Goal: Task Accomplishment & Management: Complete application form

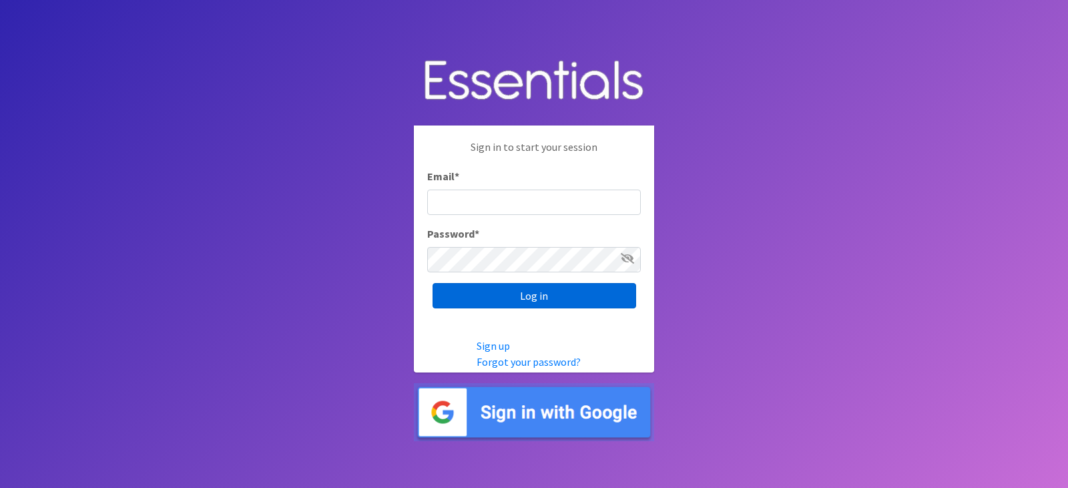
type input "[EMAIL_ADDRESS][DOMAIN_NAME]"
click at [507, 302] on input "Log in" at bounding box center [535, 295] width 204 height 25
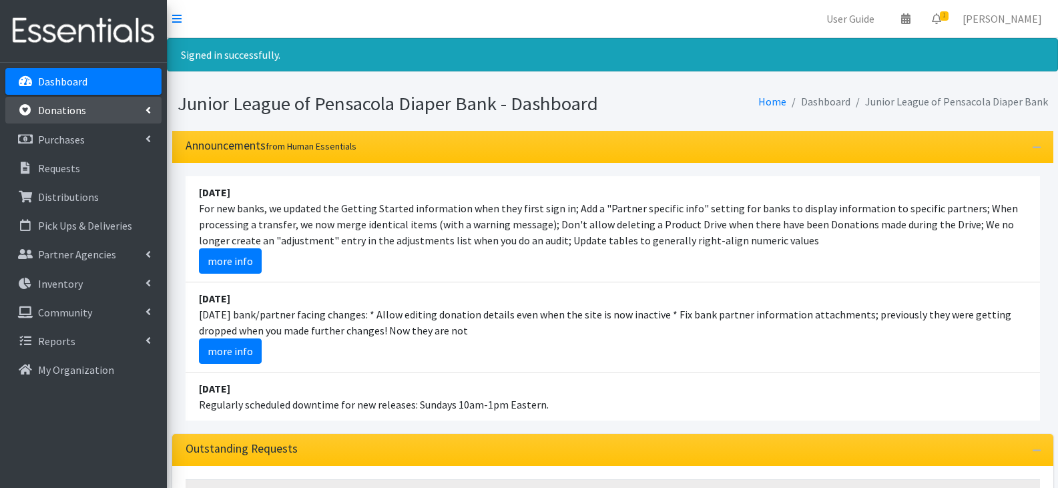
click at [105, 113] on link "Donations" at bounding box center [83, 110] width 156 height 27
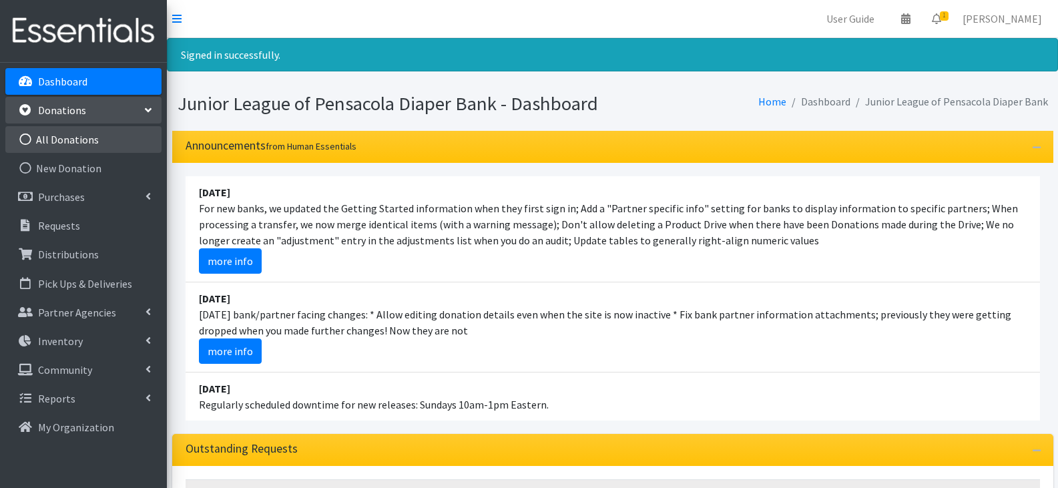
click at [91, 142] on link "All Donations" at bounding box center [83, 139] width 156 height 27
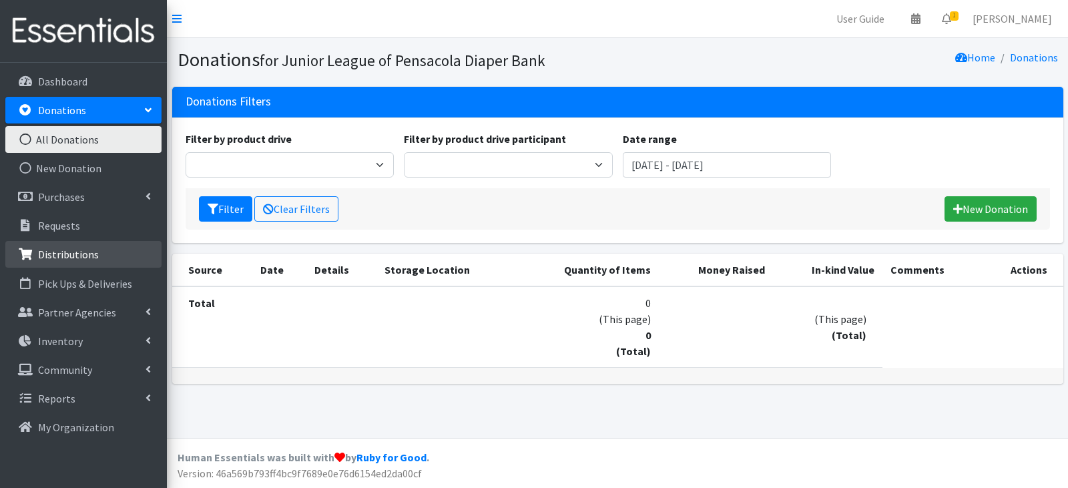
click at [59, 257] on p "Distributions" at bounding box center [68, 254] width 61 height 13
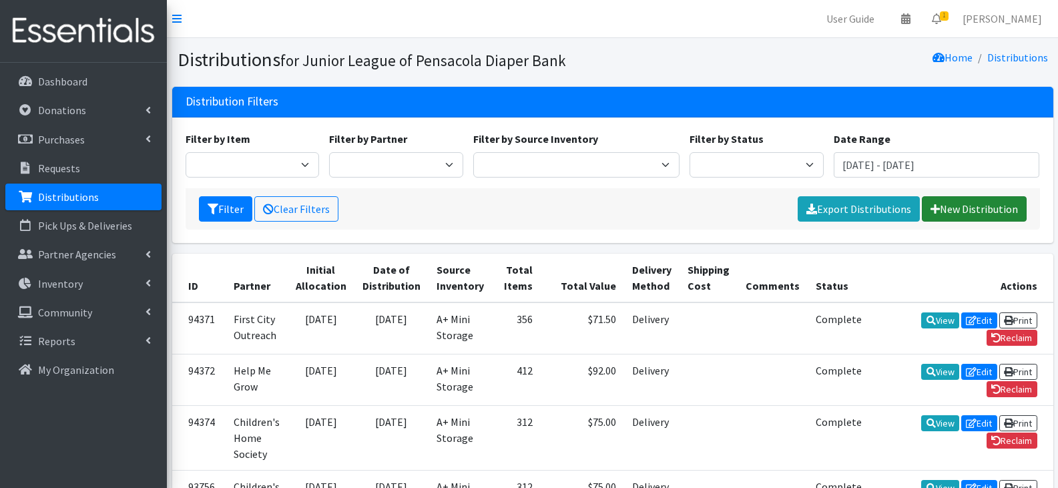
click at [982, 211] on link "New Distribution" at bounding box center [974, 208] width 105 height 25
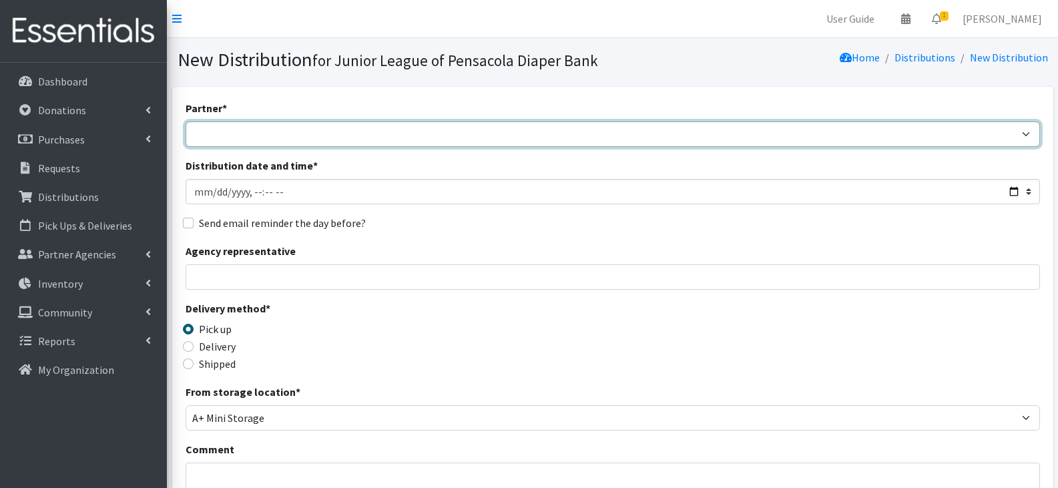
click at [527, 141] on select "Children's Home Society Community Diaper Drive First City Outreach Healthy Star…" at bounding box center [613, 133] width 854 height 25
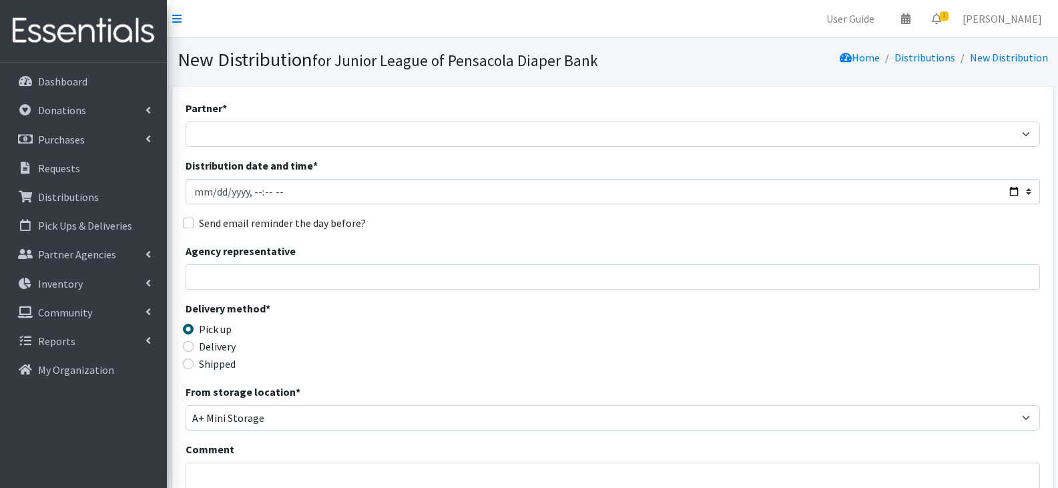
click at [627, 96] on div "Partner * Children's Home Society Community Diaper Drive First City Outreach He…" at bounding box center [612, 436] width 881 height 698
click at [939, 57] on link "Distributions" at bounding box center [924, 57] width 61 height 13
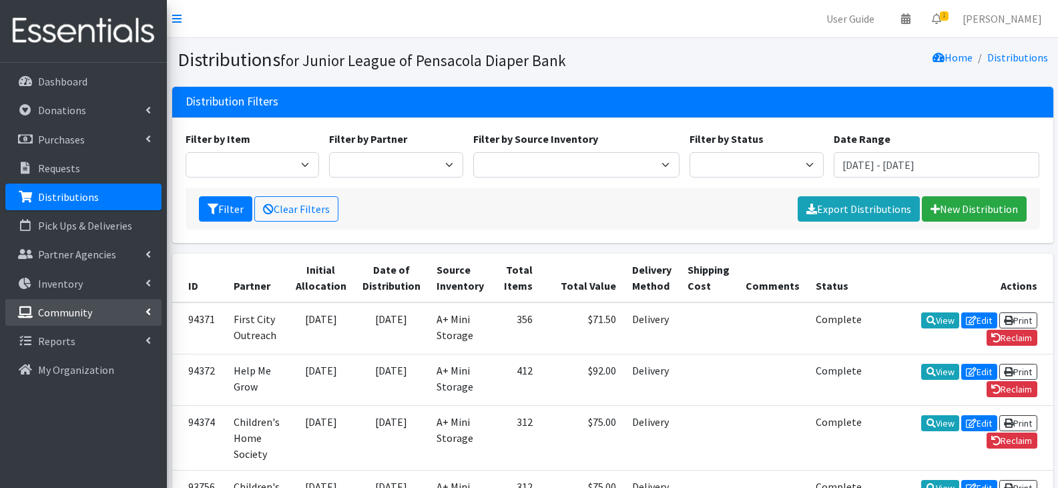
click at [71, 306] on p "Community" at bounding box center [65, 312] width 54 height 13
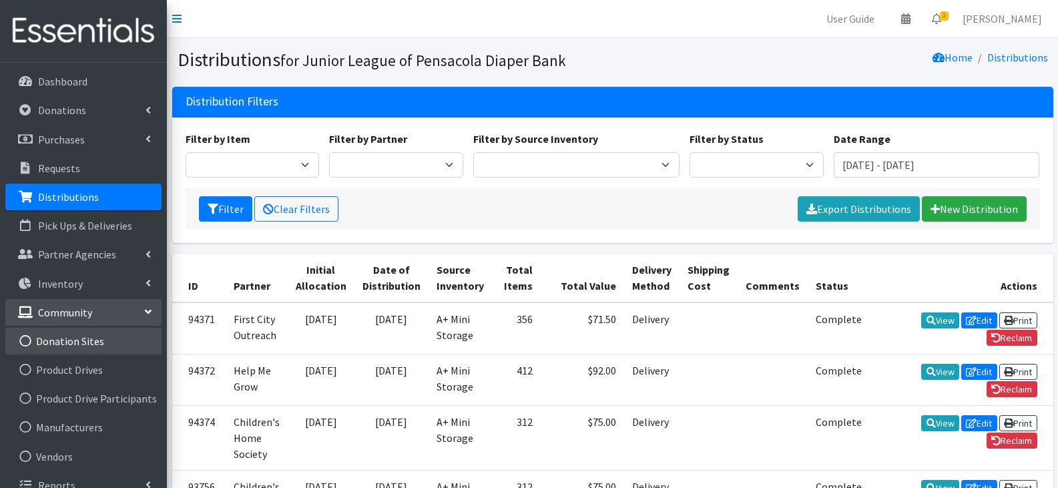
click at [88, 347] on link "Donation Sites" at bounding box center [83, 341] width 156 height 27
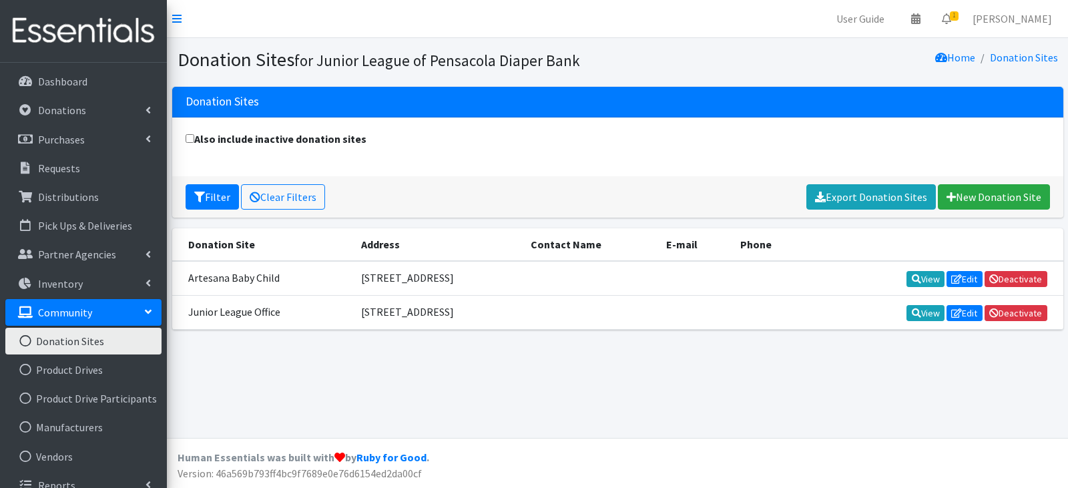
click at [105, 314] on link "Community" at bounding box center [83, 312] width 156 height 27
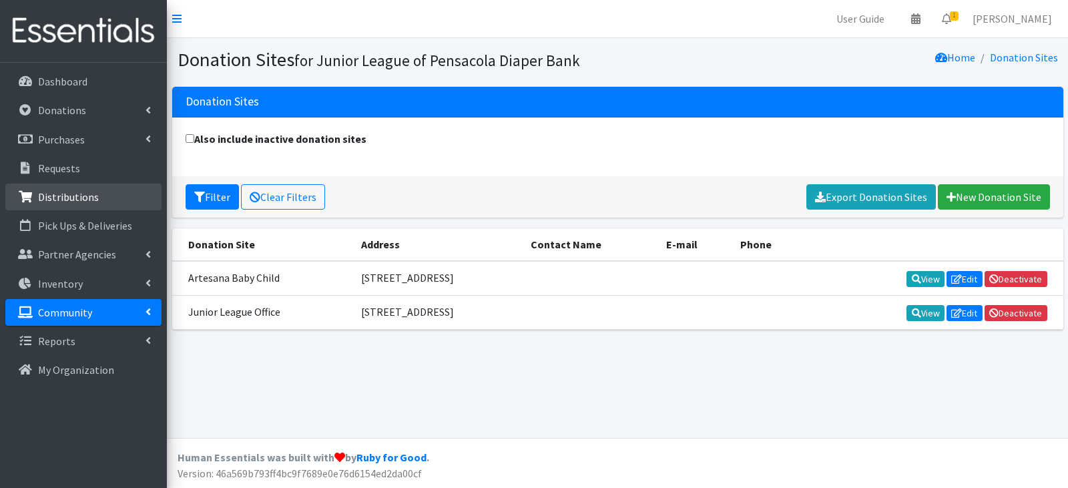
click at [122, 203] on link "Distributions" at bounding box center [83, 197] width 156 height 27
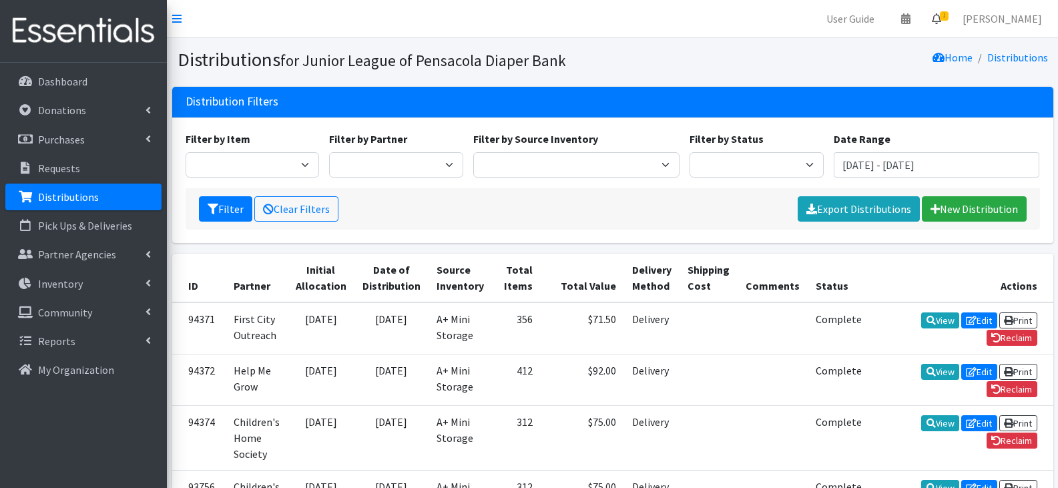
click at [935, 13] on link "1" at bounding box center [936, 18] width 31 height 27
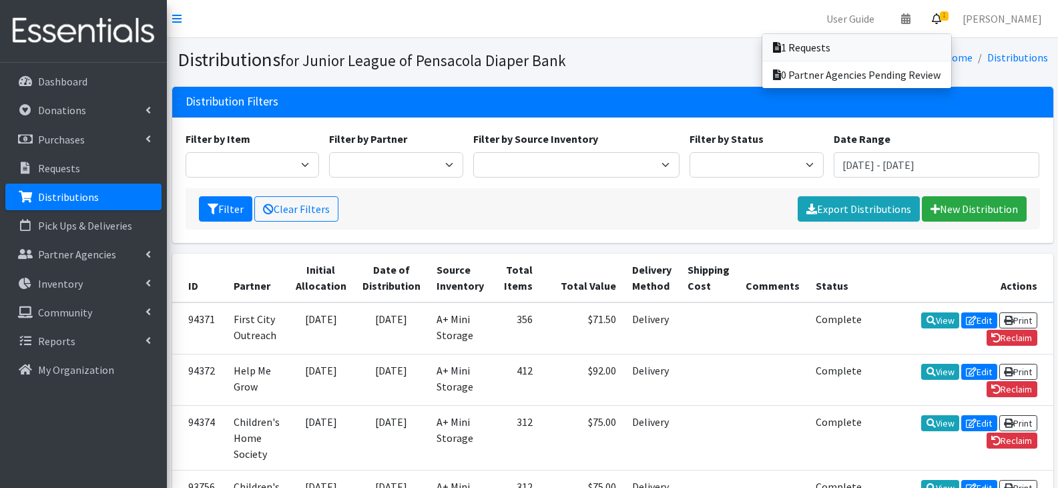
click at [898, 46] on link "1 Requests" at bounding box center [856, 47] width 189 height 27
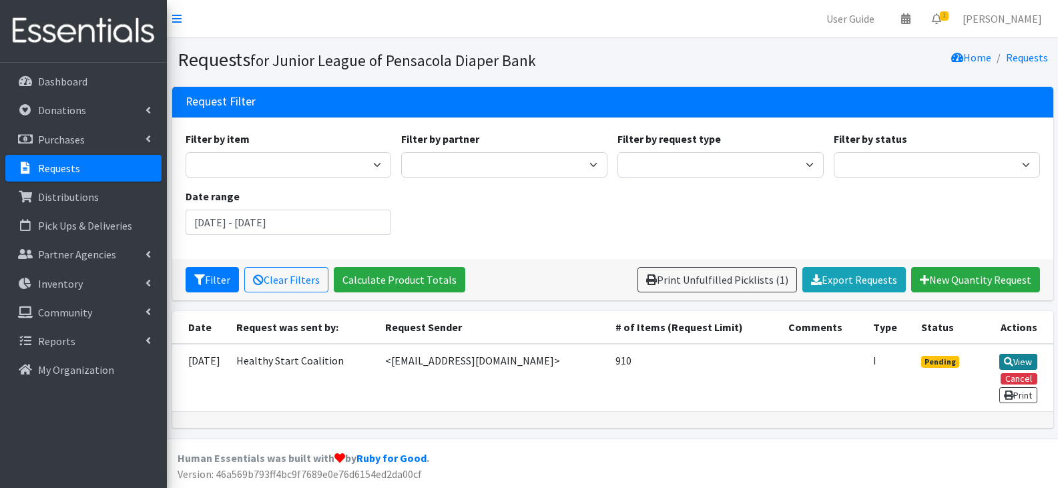
click at [1021, 358] on link "View" at bounding box center [1018, 362] width 38 height 16
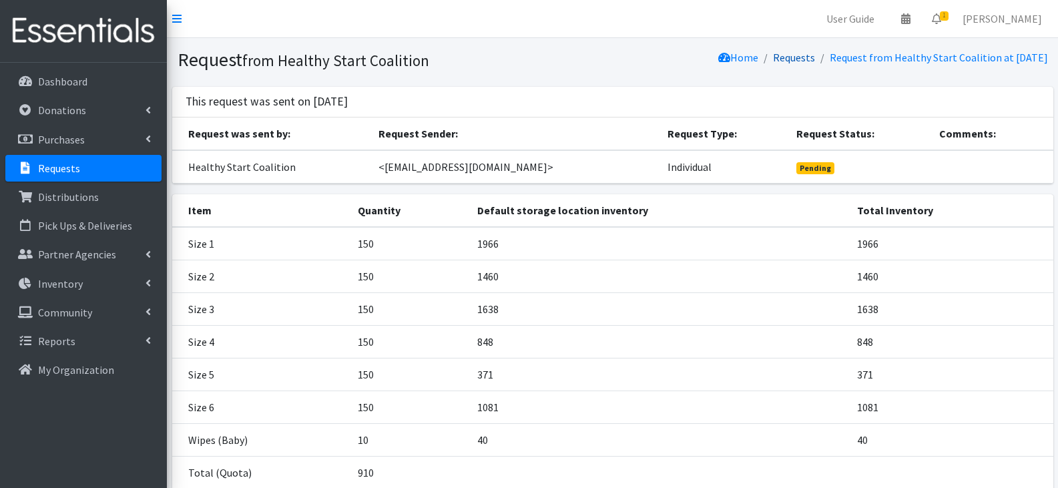
click at [778, 60] on link "Requests" at bounding box center [794, 57] width 42 height 13
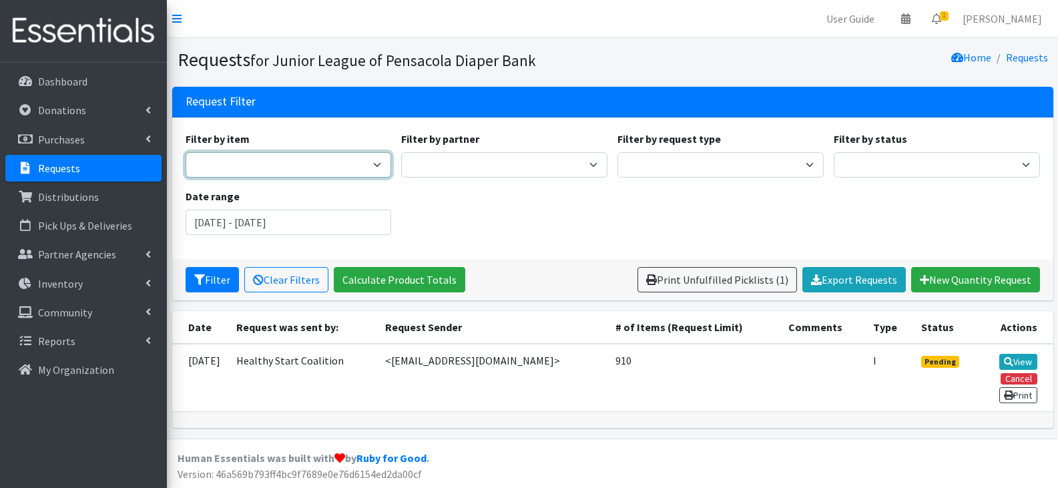
click at [360, 168] on select "Kids Pull-Ups (2T-3T) Kids Pull-Ups (3T-4T) Kids Pull-Ups (4T-5T) Newborn Preem…" at bounding box center [289, 164] width 206 height 25
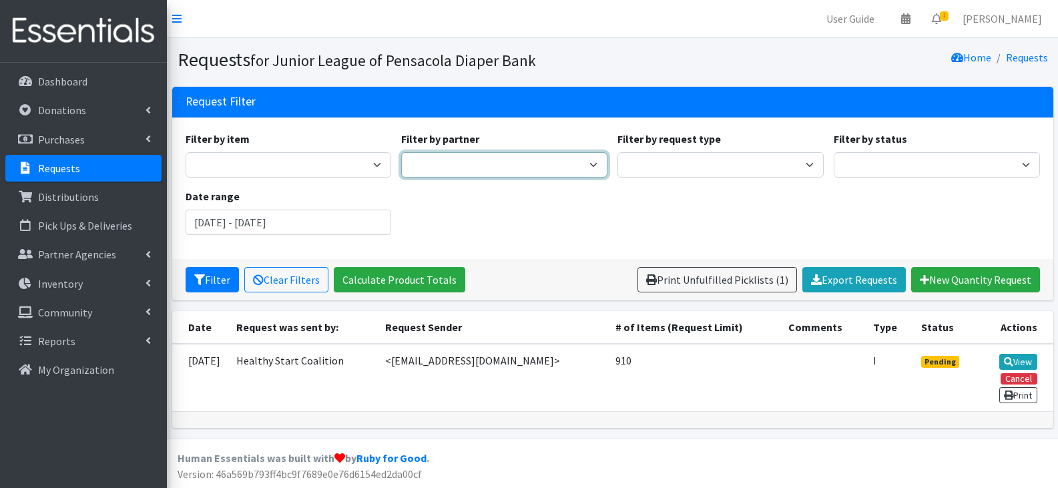
click at [455, 156] on select "Children's Home Society Community Diaper Drive First City Outreach Healthy Star…" at bounding box center [504, 164] width 206 height 25
click at [673, 220] on div "Filter by item Kids Pull-Ups (2T-3T) Kids Pull-Ups (3T-4T) Kids Pull-Ups (4T-5T…" at bounding box center [612, 188] width 864 height 115
click at [692, 51] on div "Home Requests" at bounding box center [833, 59] width 441 height 23
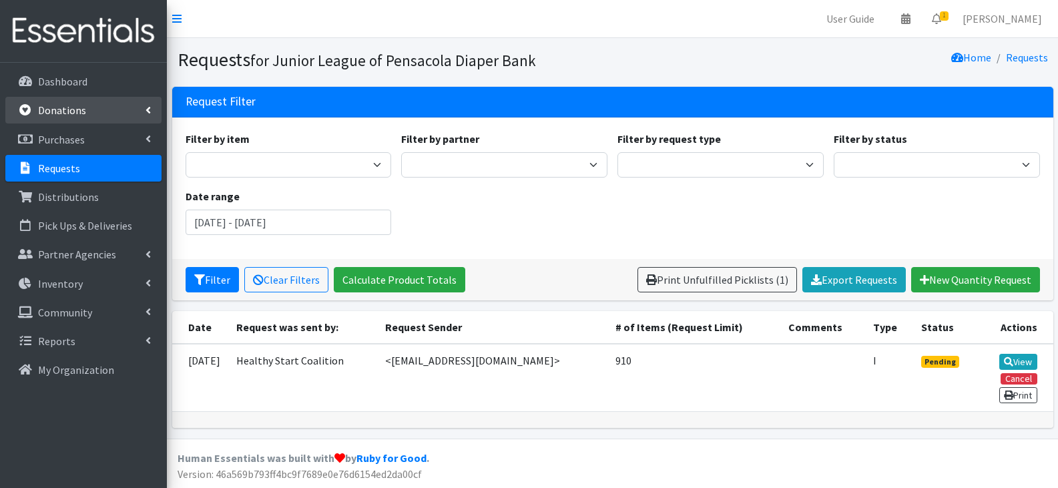
click at [83, 117] on p "Donations" at bounding box center [62, 109] width 48 height 13
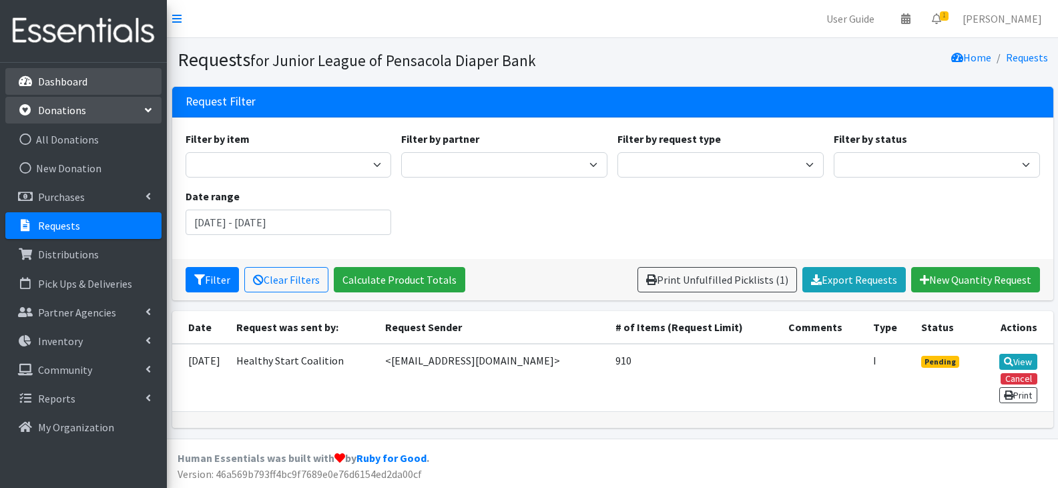
click at [80, 85] on p "Dashboard" at bounding box center [62, 81] width 49 height 13
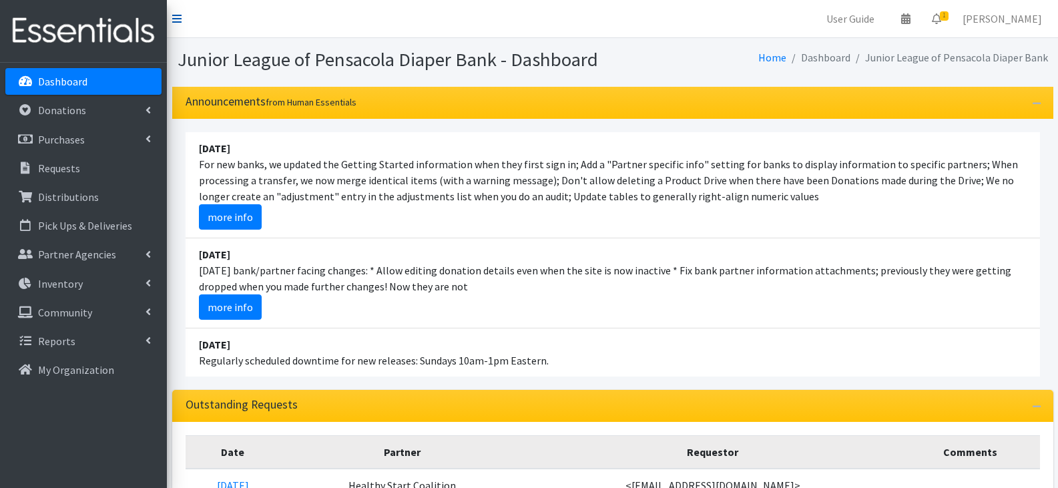
click at [173, 17] on icon at bounding box center [176, 18] width 9 height 11
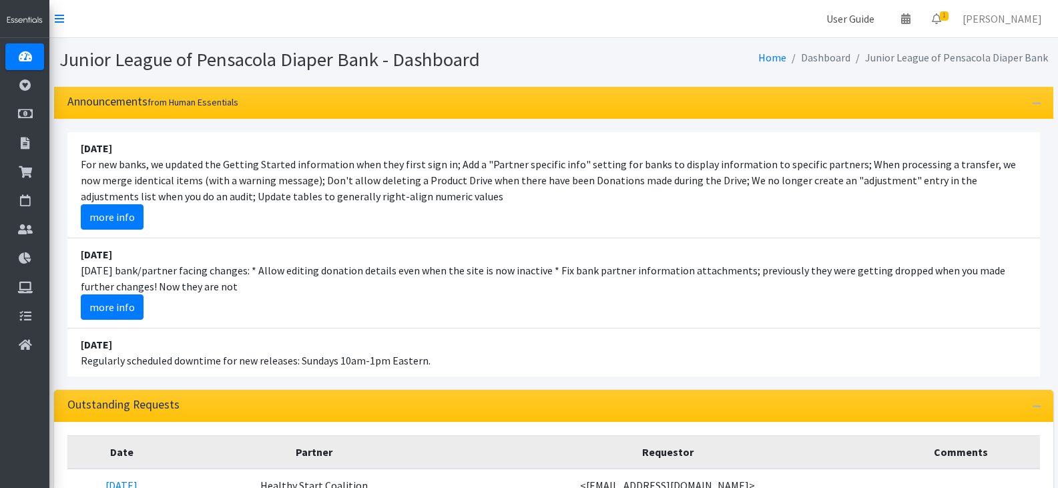
click at [846, 23] on link "User Guide" at bounding box center [850, 18] width 69 height 27
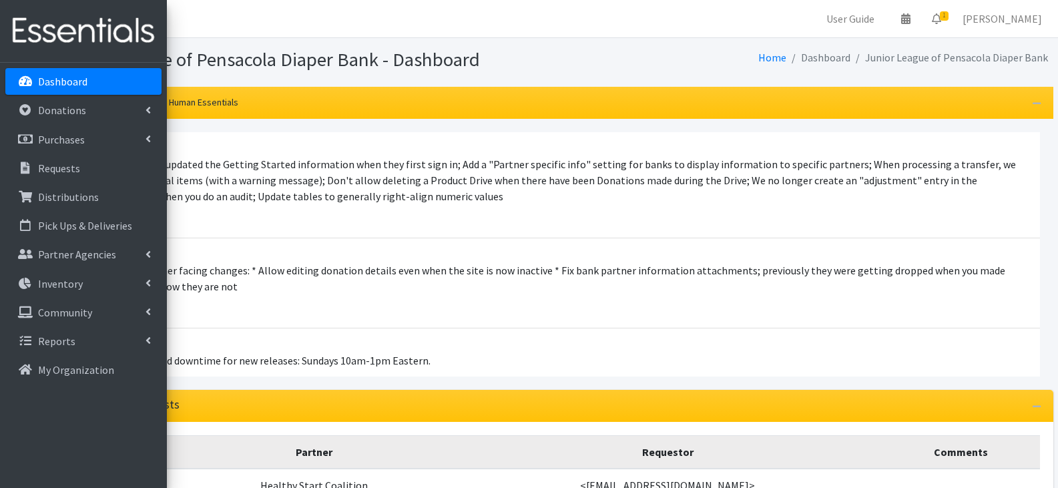
click at [63, 19] on img at bounding box center [83, 31] width 156 height 45
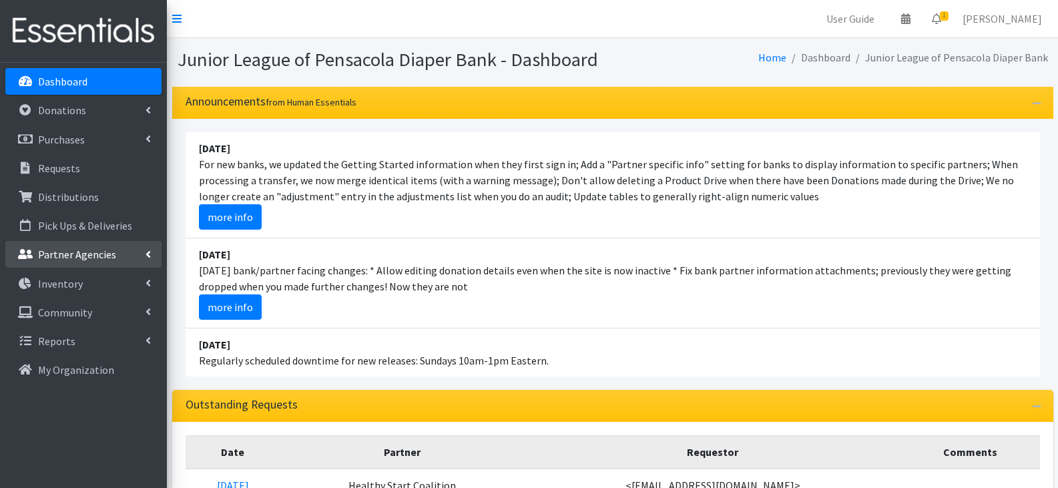
click at [85, 257] on p "Partner Agencies" at bounding box center [77, 254] width 78 height 13
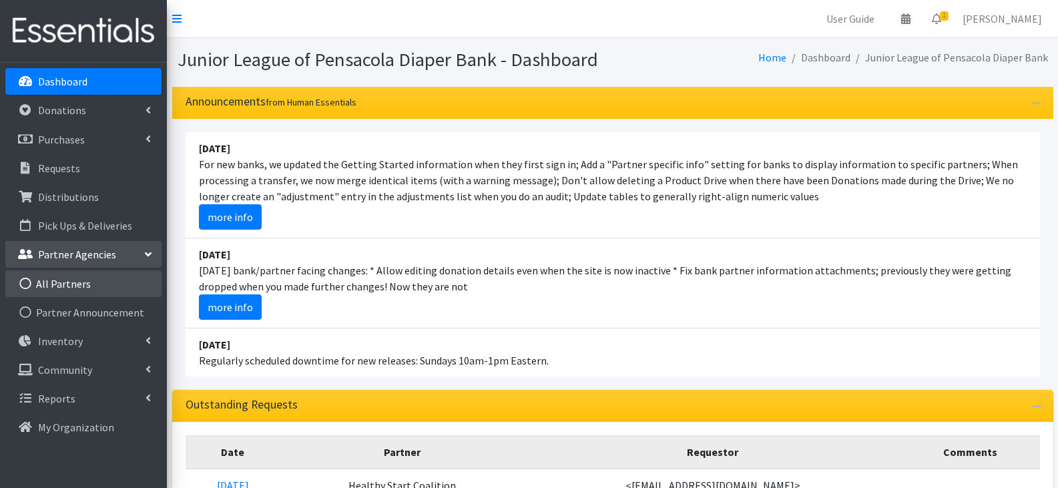
click at [65, 278] on link "All Partners" at bounding box center [83, 283] width 156 height 27
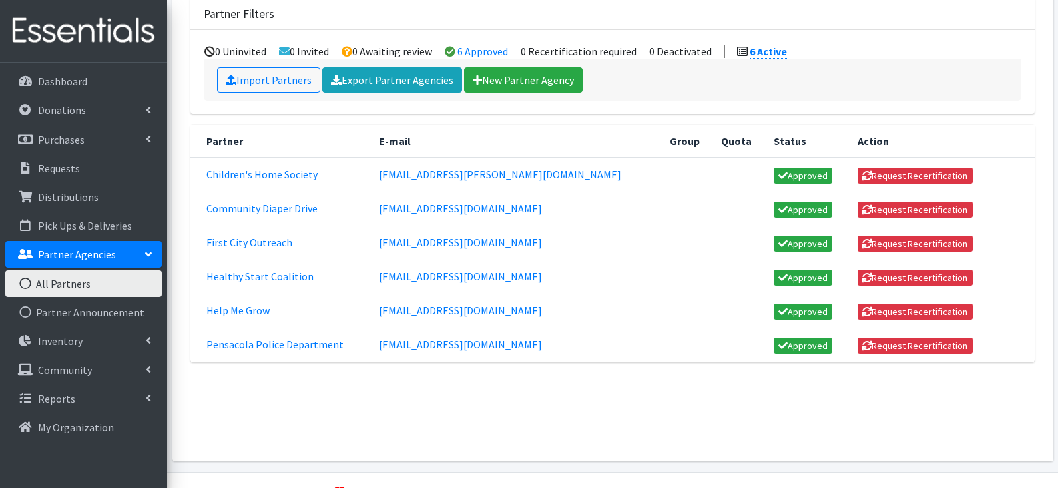
scroll to position [134, 0]
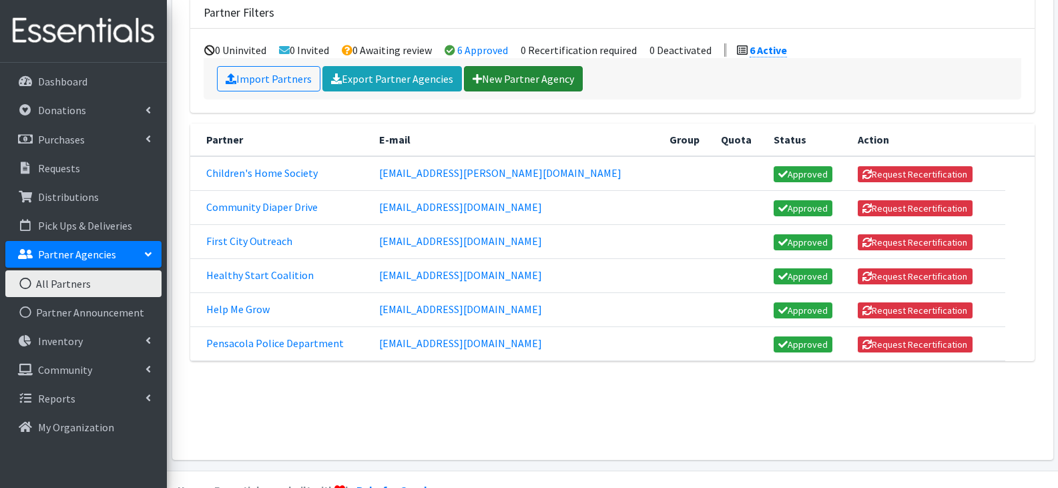
click at [537, 78] on link "New Partner Agency" at bounding box center [523, 78] width 119 height 25
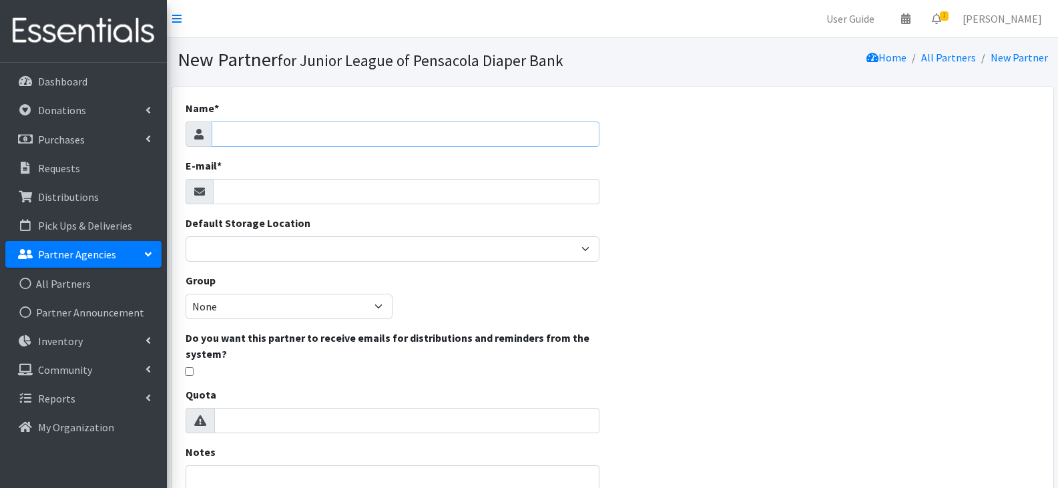
click at [401, 137] on input "Name *" at bounding box center [406, 133] width 388 height 25
type input "Sunshine Health"
click at [392, 183] on input "E-mail *" at bounding box center [406, 191] width 386 height 25
paste input "Tori.Woods@sunshinehealth.com"
type input "Tori.Woods@sunshinehealth.com"
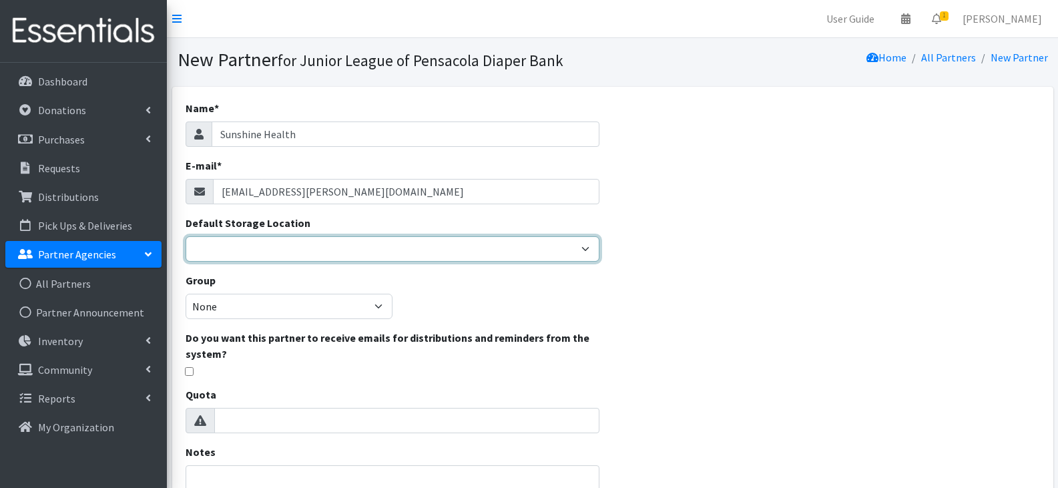
click at [348, 250] on select "A+ Mini Storage" at bounding box center [393, 248] width 414 height 25
select select "407"
click at [186, 236] on select "A+ Mini Storage" at bounding box center [393, 248] width 414 height 25
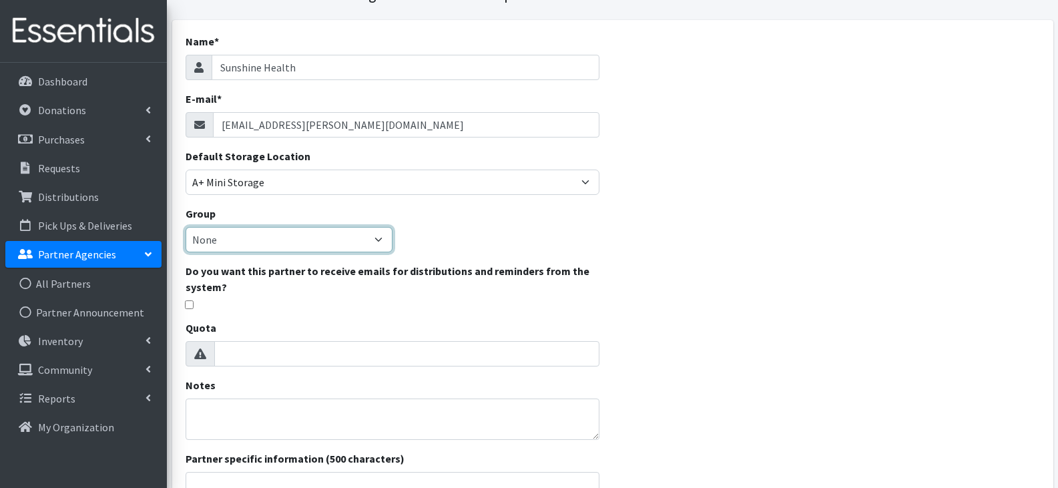
click at [328, 248] on select "None" at bounding box center [289, 239] width 207 height 25
click at [455, 231] on div "Name * Sunshine Health E-mail * Tori.Woods@sunshinehealth.com Default Storage L…" at bounding box center [392, 317] width 441 height 594
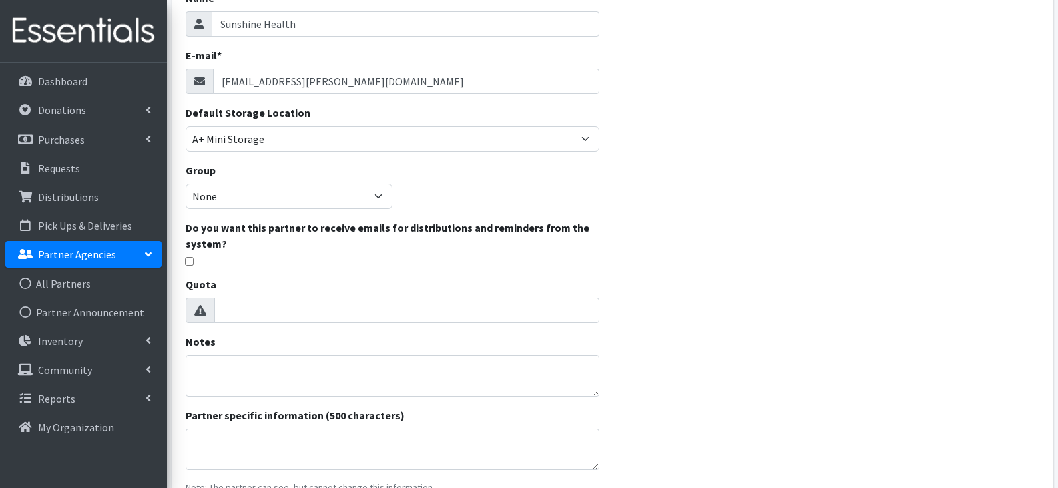
scroll to position [134, 0]
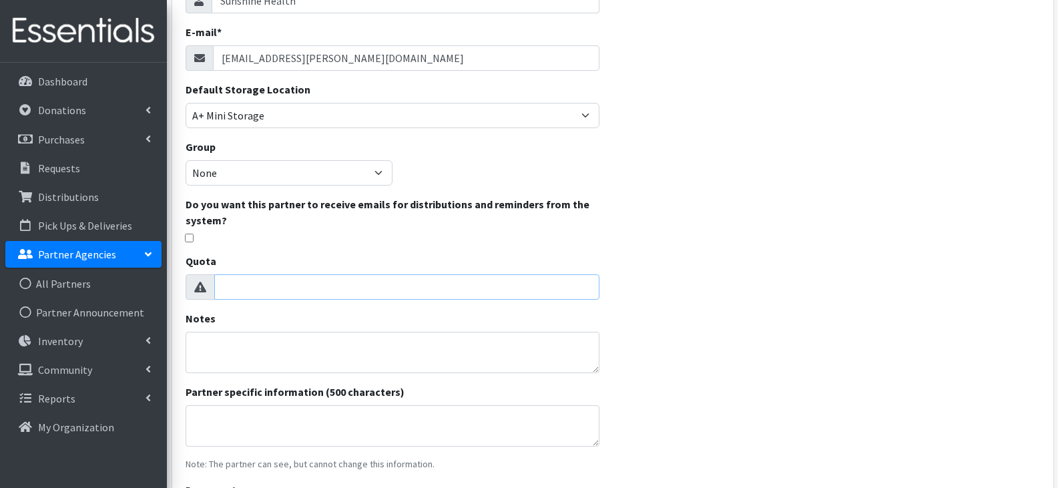
click at [495, 280] on input "Quota" at bounding box center [406, 286] width 385 height 25
click at [482, 289] on input "Quota" at bounding box center [406, 286] width 385 height 25
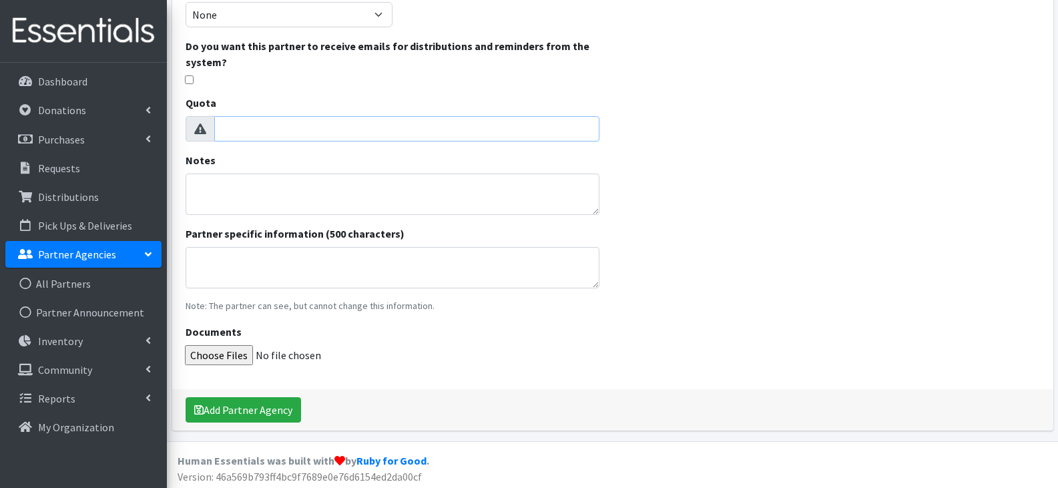
scroll to position [295, 0]
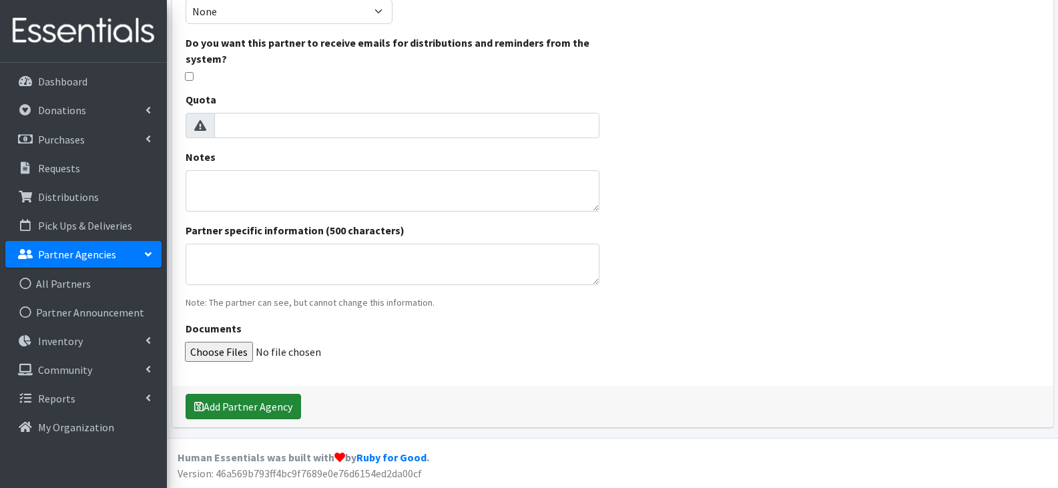
click at [284, 401] on button "Add Partner Agency" at bounding box center [243, 406] width 115 height 25
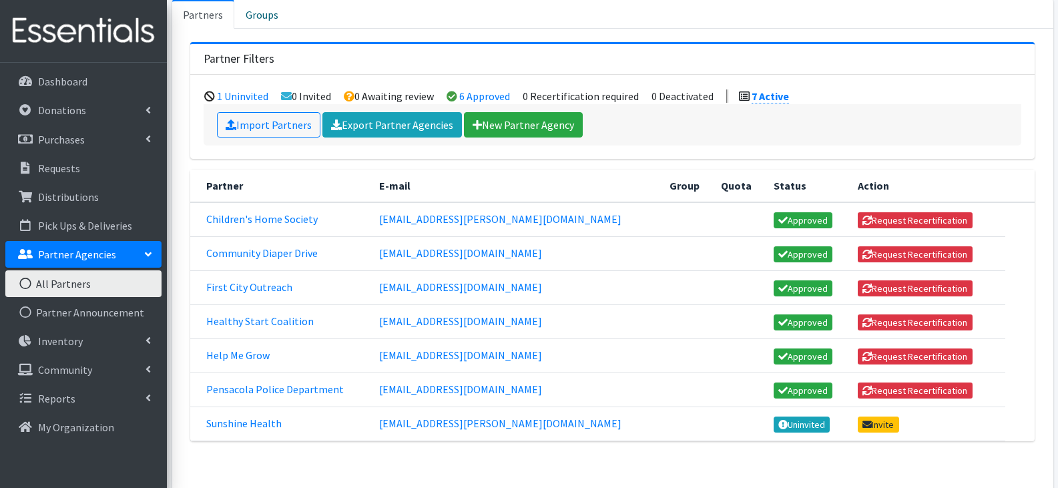
scroll to position [134, 0]
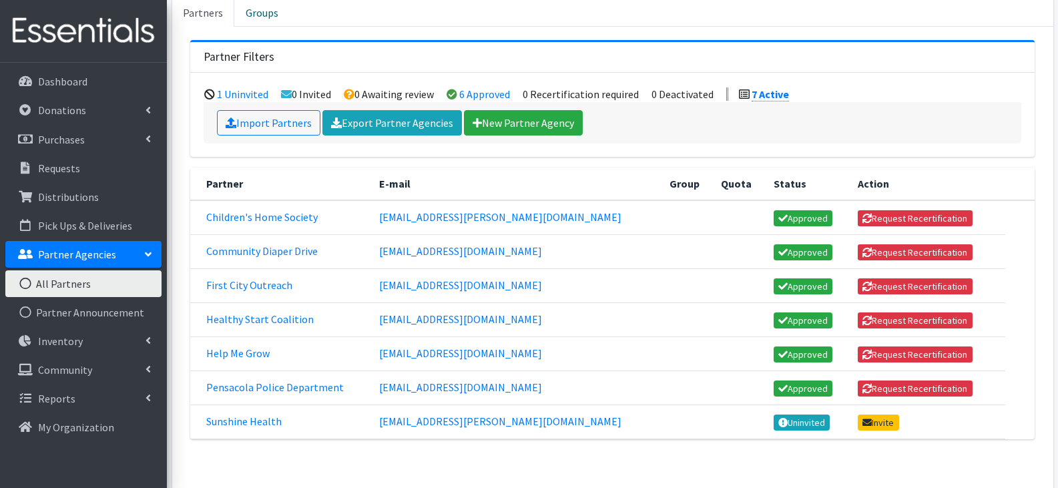
click at [76, 252] on p "Partner Agencies" at bounding box center [77, 254] width 78 height 13
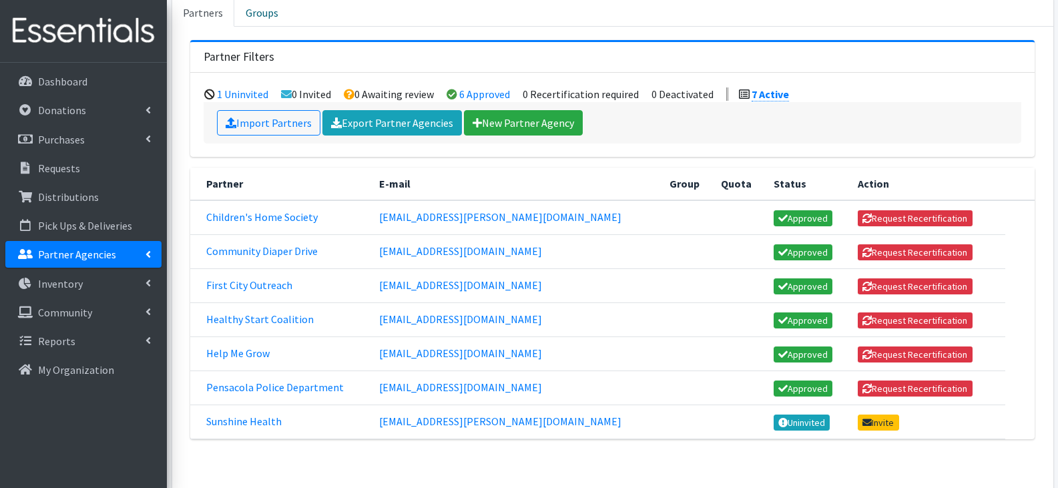
click at [81, 254] on p "Partner Agencies" at bounding box center [77, 254] width 78 height 13
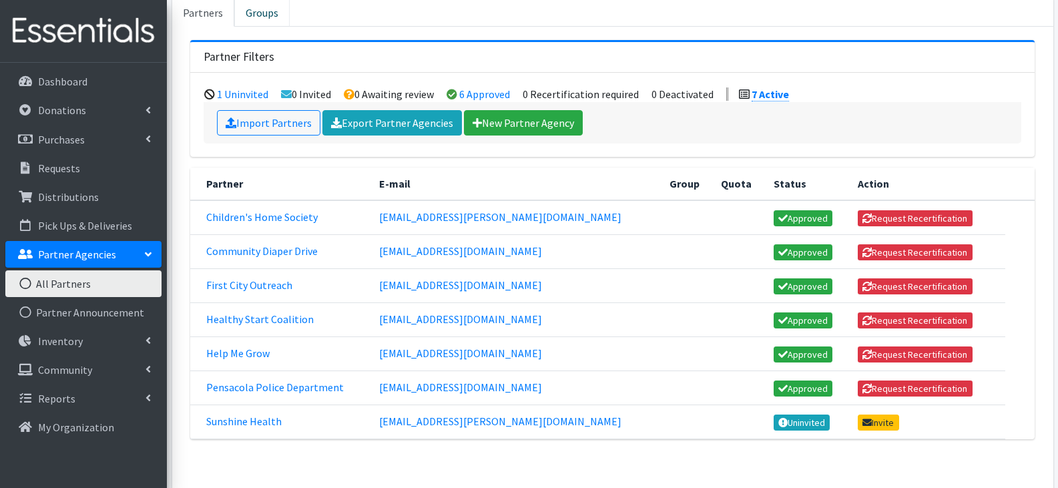
click at [270, 7] on link "Groups" at bounding box center [261, 11] width 55 height 29
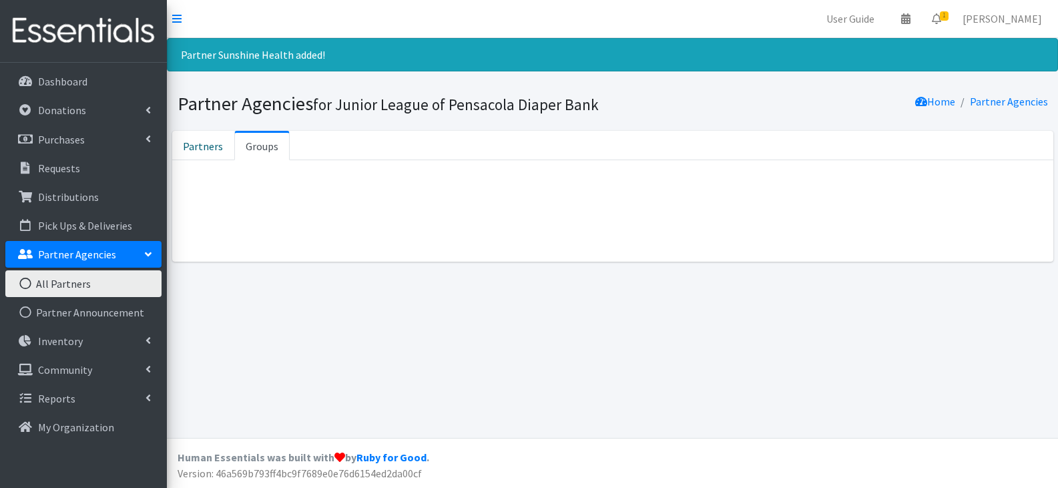
scroll to position [0, 0]
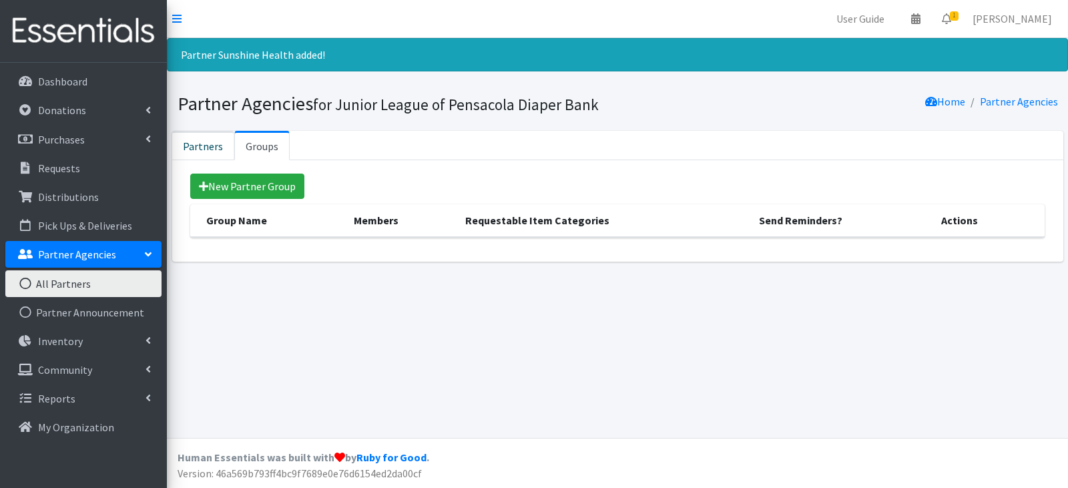
click at [198, 141] on link "Partners" at bounding box center [203, 145] width 62 height 29
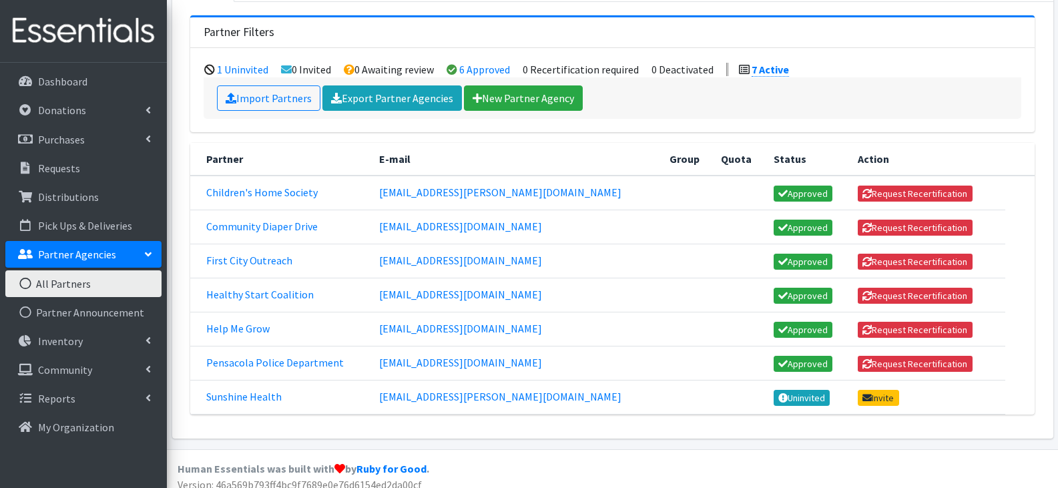
scroll to position [170, 0]
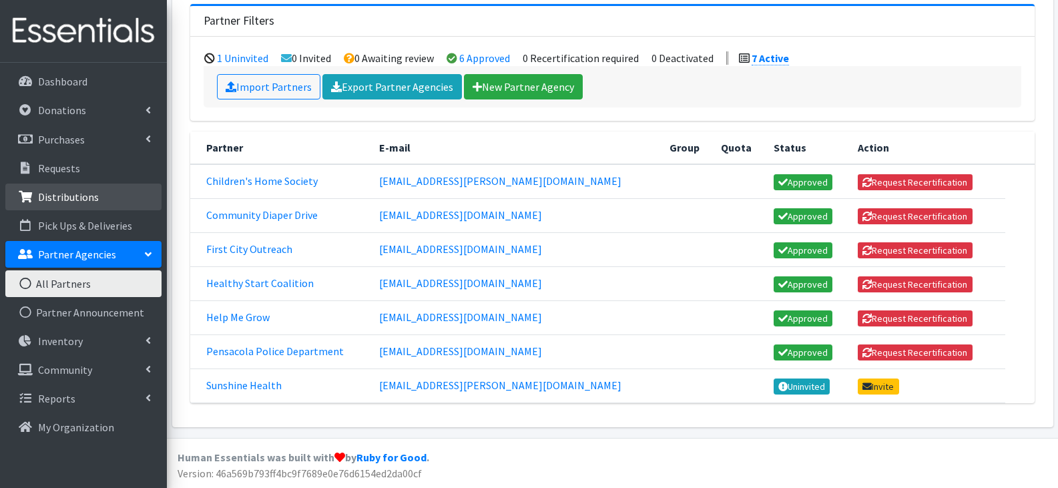
click at [63, 190] on p "Distributions" at bounding box center [68, 196] width 61 height 13
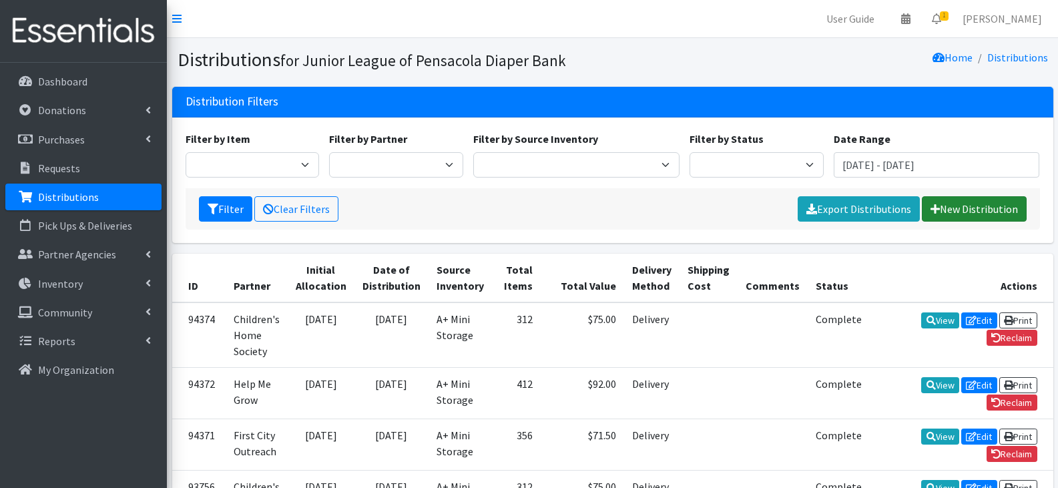
click at [943, 212] on link "New Distribution" at bounding box center [974, 208] width 105 height 25
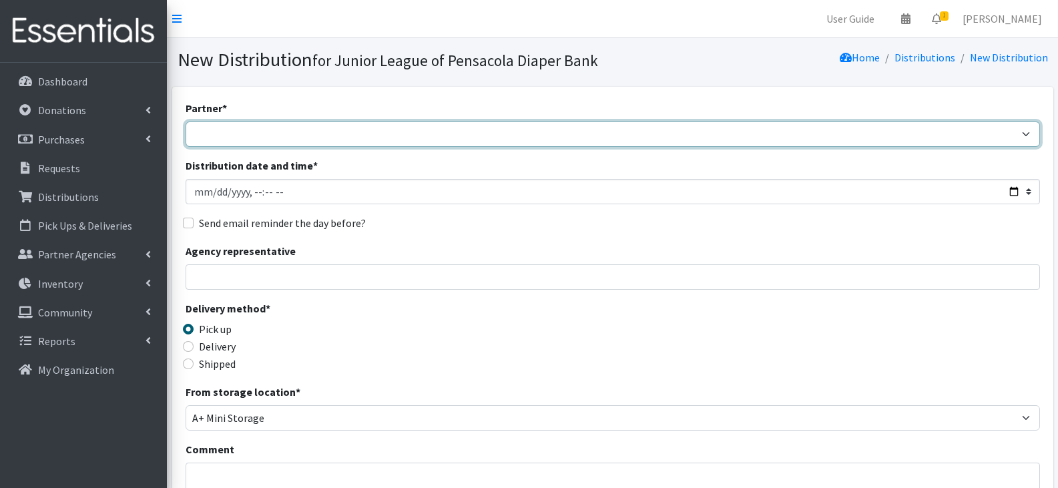
click at [372, 125] on select "Children's Home Society Community Diaper Drive First City Outreach Healthy Star…" at bounding box center [613, 133] width 854 height 25
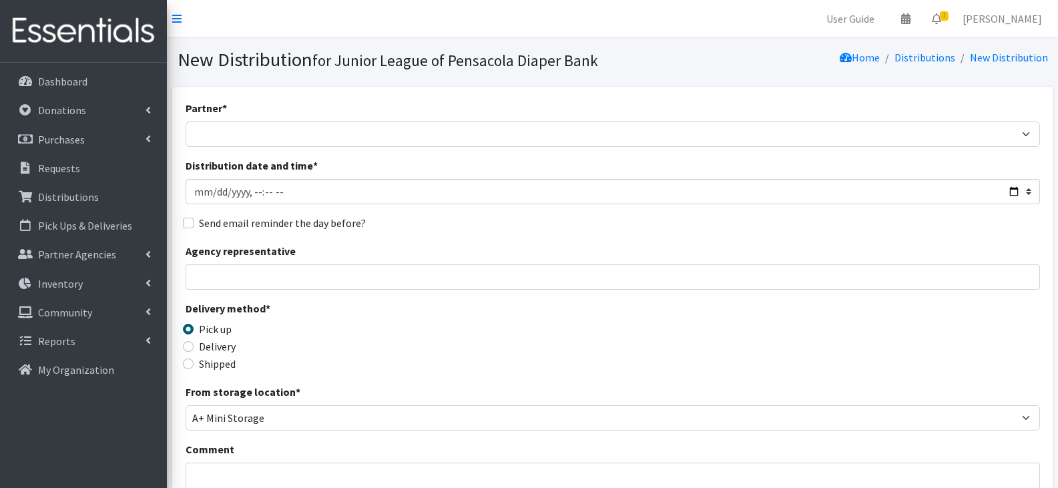
click at [613, 78] on section "New Distribution for Junior League of Pensacola Diaper Bank Home Distributions …" at bounding box center [612, 62] width 891 height 49
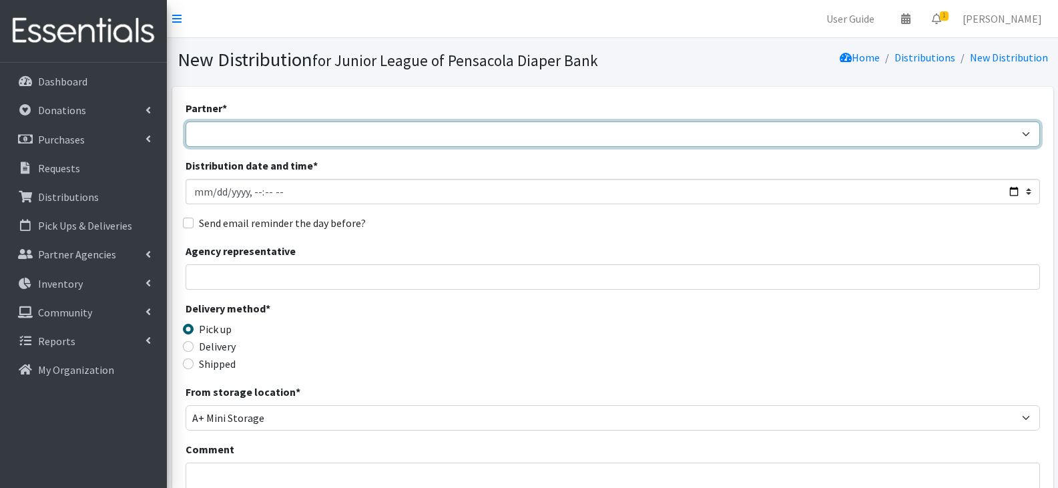
click at [596, 138] on select "Children's Home Society Community Diaper Drive First City Outreach Healthy Star…" at bounding box center [613, 133] width 854 height 25
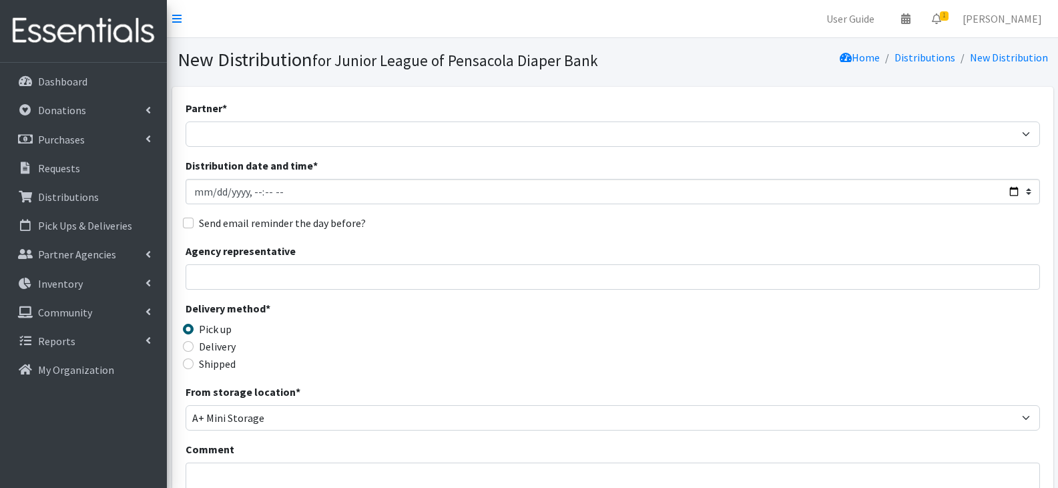
click at [641, 70] on div "Home Distributions New Distribution" at bounding box center [833, 59] width 441 height 23
click at [523, 112] on div "Partner * Children's Home Society Community Diaper Drive First City Outreach He…" at bounding box center [613, 123] width 854 height 47
click at [310, 96] on div "Partner * Children's Home Society Community Diaper Drive First City Outreach He…" at bounding box center [612, 436] width 881 height 698
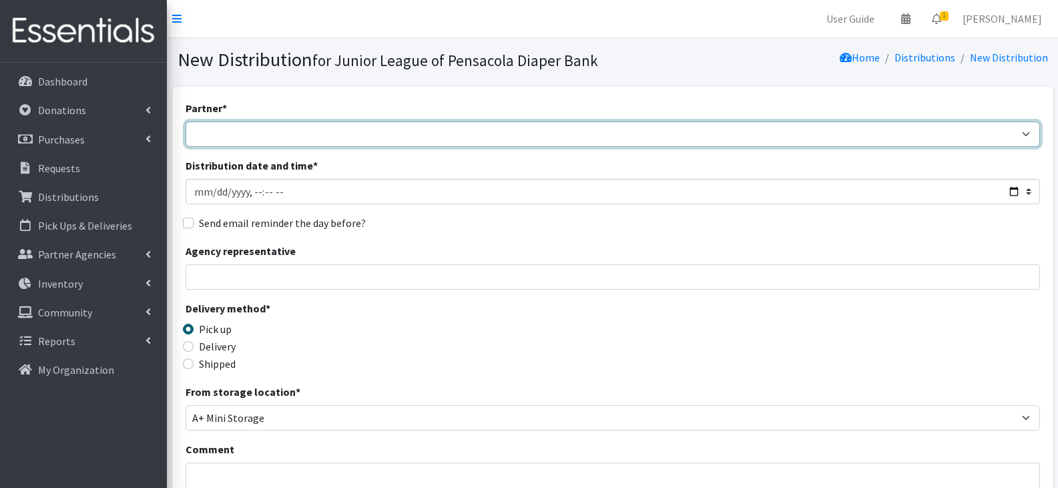
click at [474, 140] on select "Children's Home Society Community Diaper Drive First City Outreach Healthy Star…" at bounding box center [613, 133] width 854 height 25
select select "8054"
click at [186, 121] on select "Children's Home Society Community Diaper Drive First City Outreach Healthy Star…" at bounding box center [613, 133] width 854 height 25
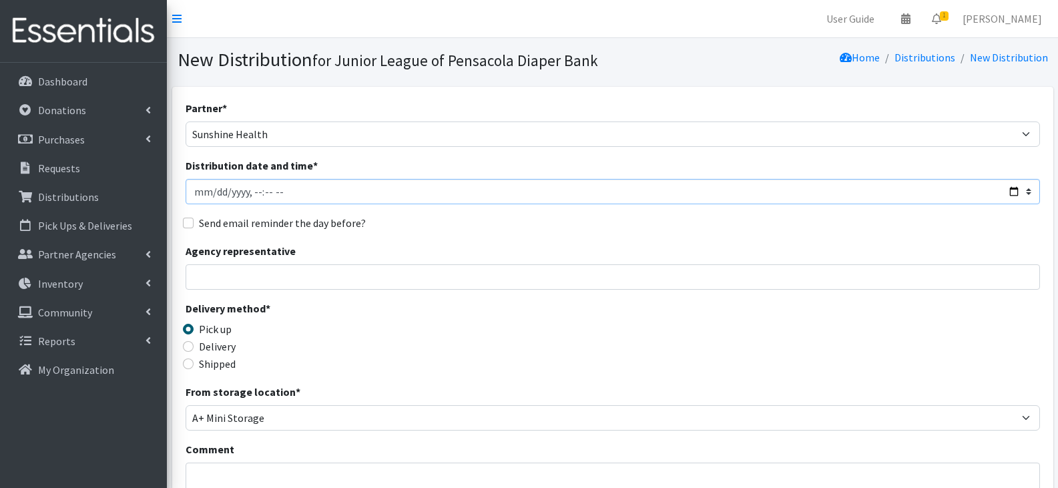
click at [432, 195] on input "Distribution date and time *" at bounding box center [613, 191] width 854 height 25
click at [218, 203] on input "Distribution date and time *" at bounding box center [613, 191] width 854 height 25
click at [209, 194] on input "Distribution date and time *" at bounding box center [613, 191] width 854 height 25
type input "[DATE]T23:59"
click at [463, 229] on div "Send email reminder the day before?" at bounding box center [613, 223] width 854 height 16
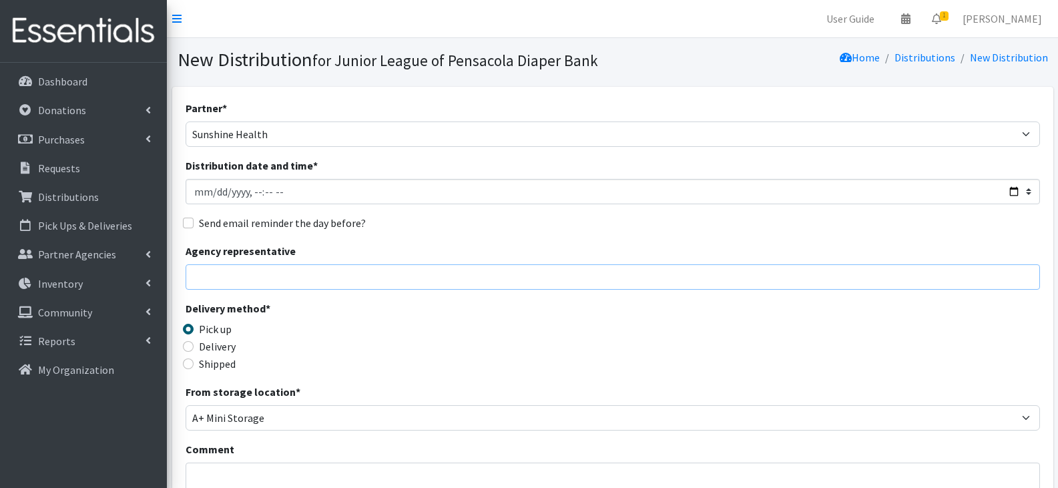
click at [473, 269] on input "Agency representative" at bounding box center [613, 276] width 854 height 25
click at [497, 222] on div "Send email reminder the day before?" at bounding box center [613, 223] width 854 height 16
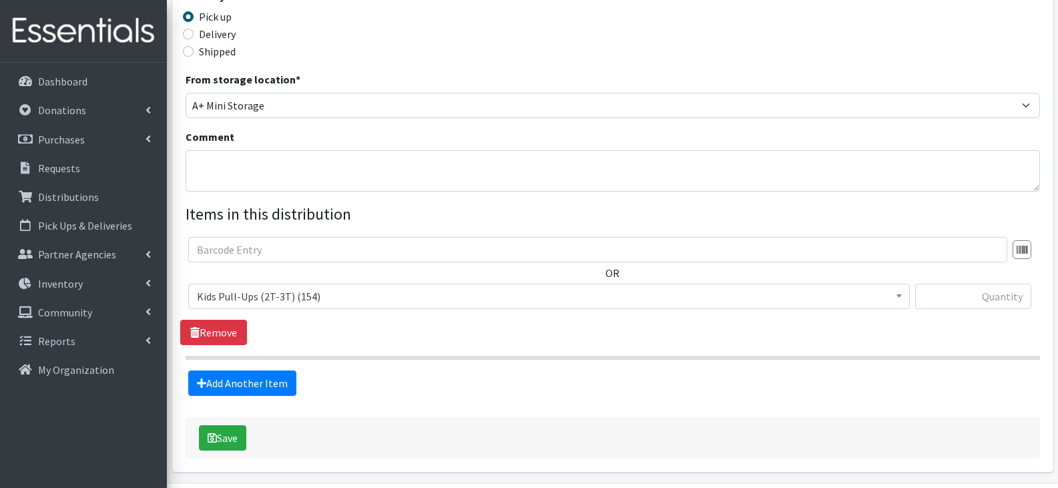
scroll to position [334, 0]
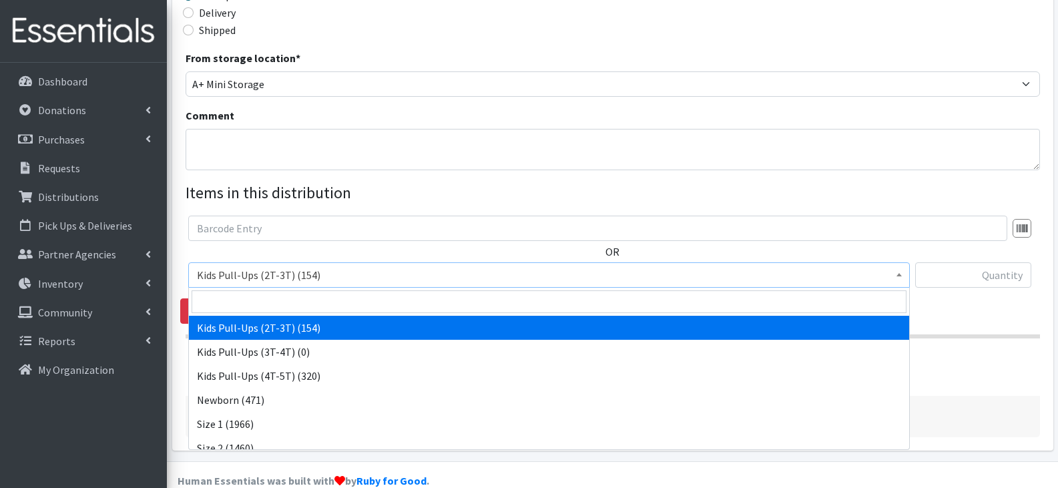
click at [641, 275] on span "Kids Pull-Ups (2T-3T) (154)" at bounding box center [549, 275] width 704 height 19
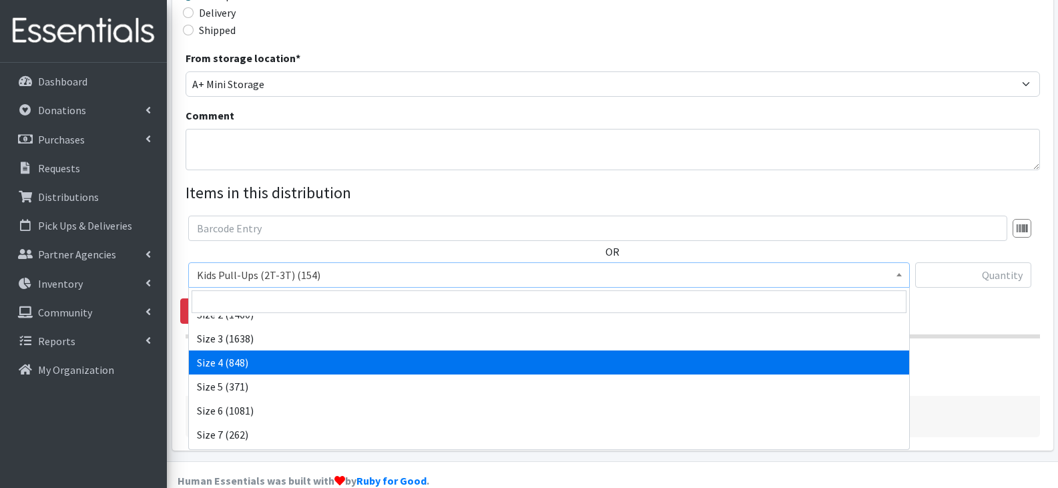
scroll to position [0, 0]
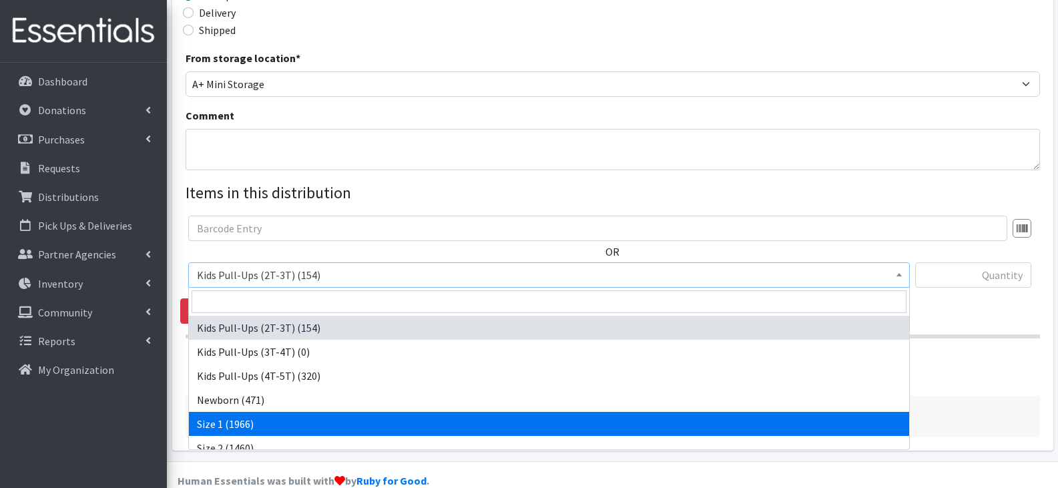
select select "13971"
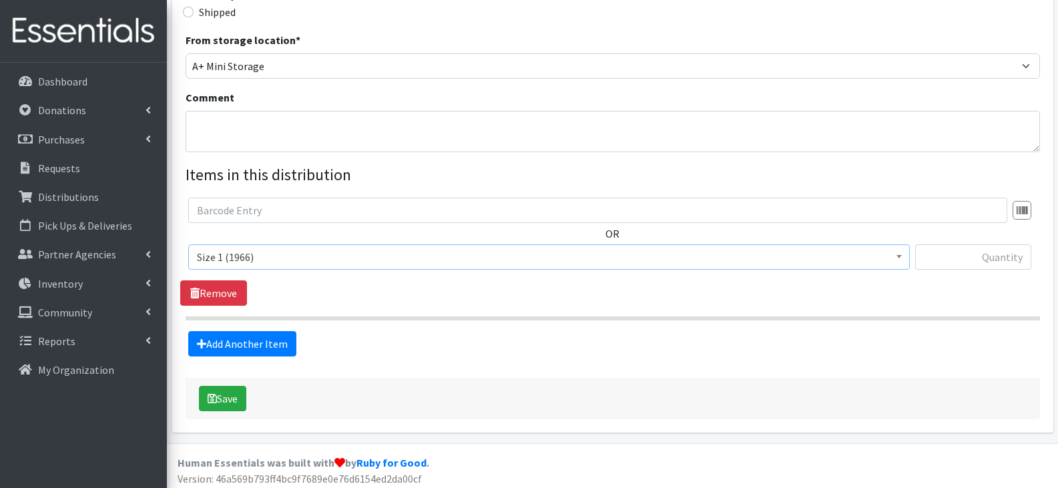
scroll to position [357, 0]
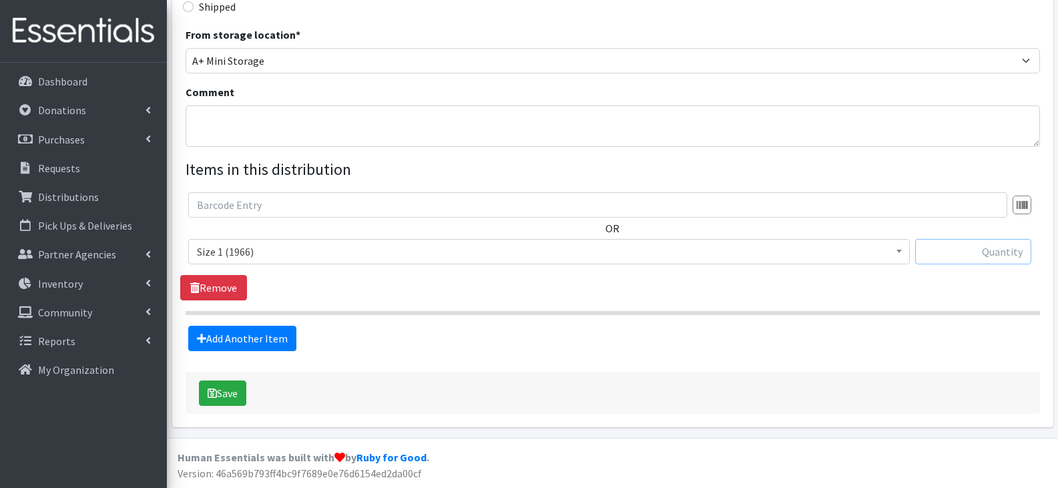
click at [975, 254] on input "text" at bounding box center [973, 251] width 116 height 25
click at [260, 339] on link "Add Another Item" at bounding box center [242, 338] width 108 height 25
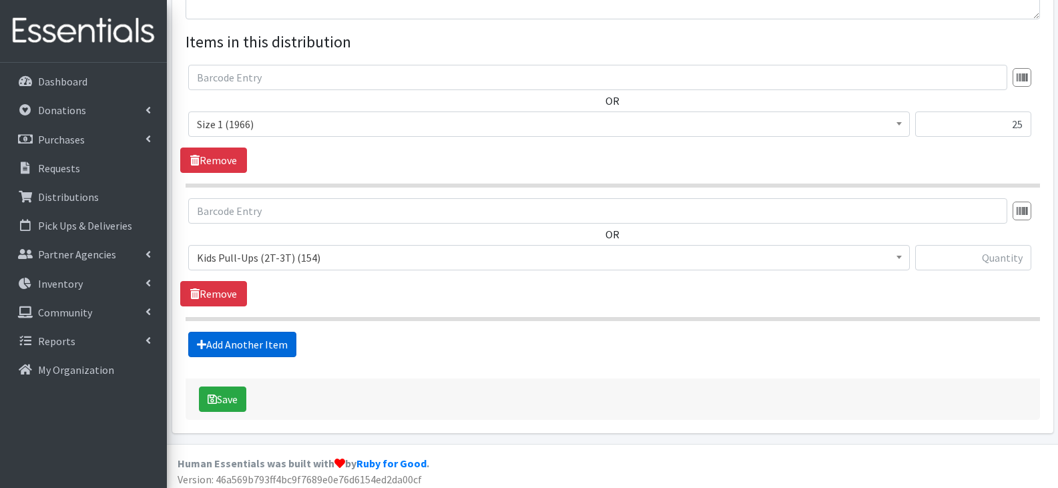
scroll to position [491, 0]
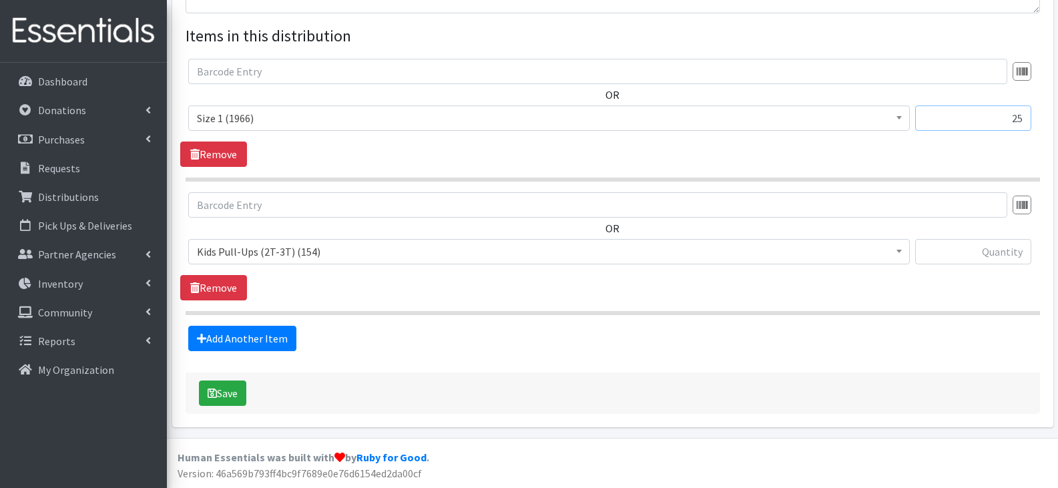
click at [990, 123] on input "25" at bounding box center [973, 117] width 116 height 25
drag, startPoint x: 993, startPoint y: 120, endPoint x: 1062, endPoint y: 129, distance: 69.3
type input "250"
click at [455, 278] on div "OR Kids Pull-Ups (2T-3T) (154) Kids Pull-Ups (3T-4T) (0) Kids Pull-Ups (4T-5T) …" at bounding box center [612, 246] width 864 height 108
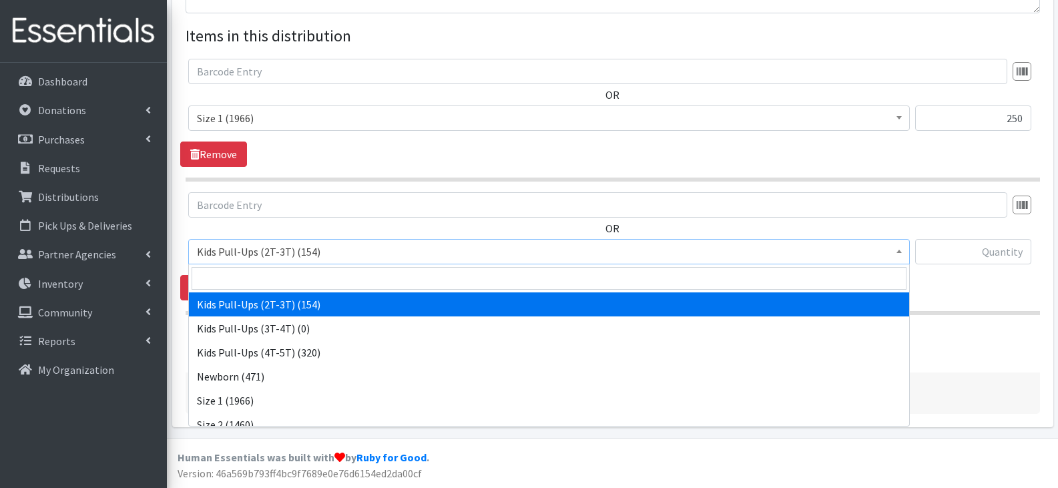
click at [459, 256] on span "Kids Pull-Ups (2T-3T) (154)" at bounding box center [549, 251] width 704 height 19
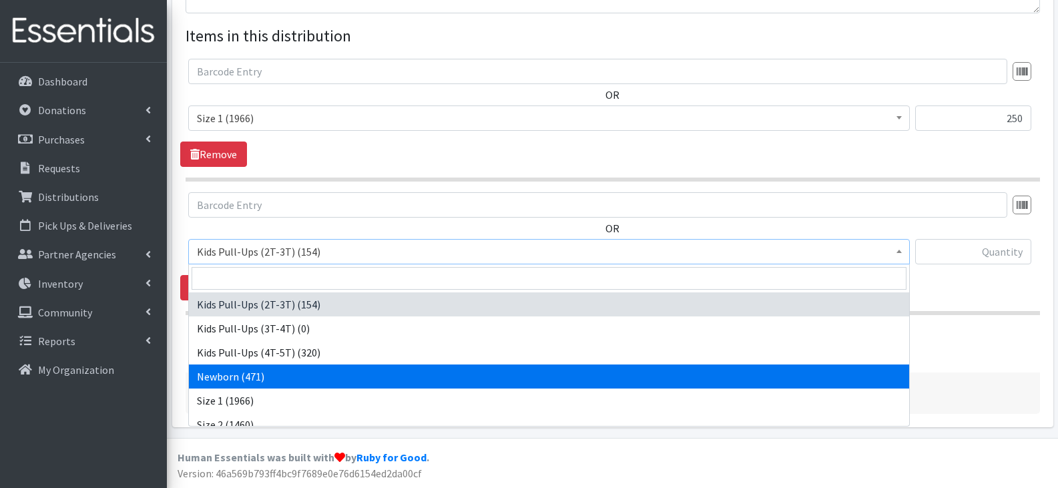
select select "13976"
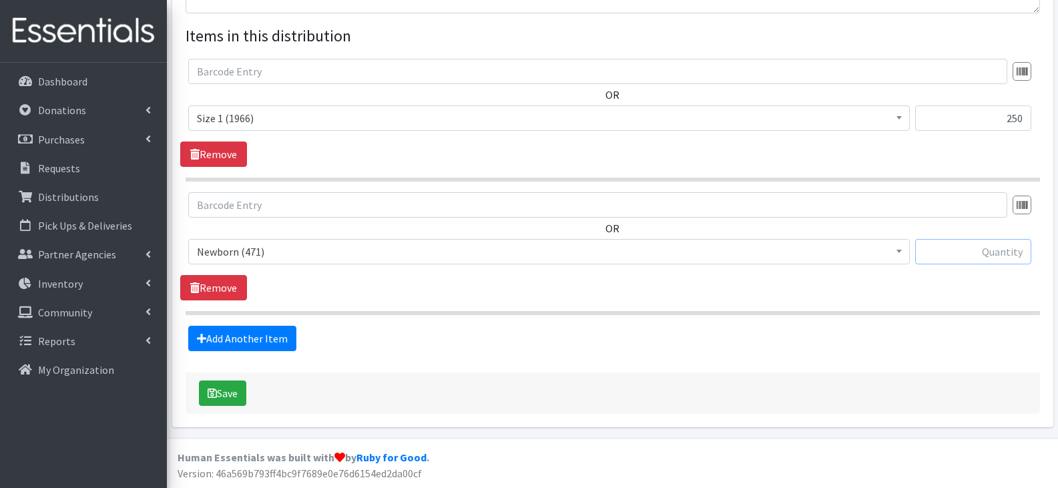
click at [986, 249] on input "text" at bounding box center [973, 251] width 116 height 25
type input "25"
click at [229, 395] on button "Save" at bounding box center [222, 392] width 47 height 25
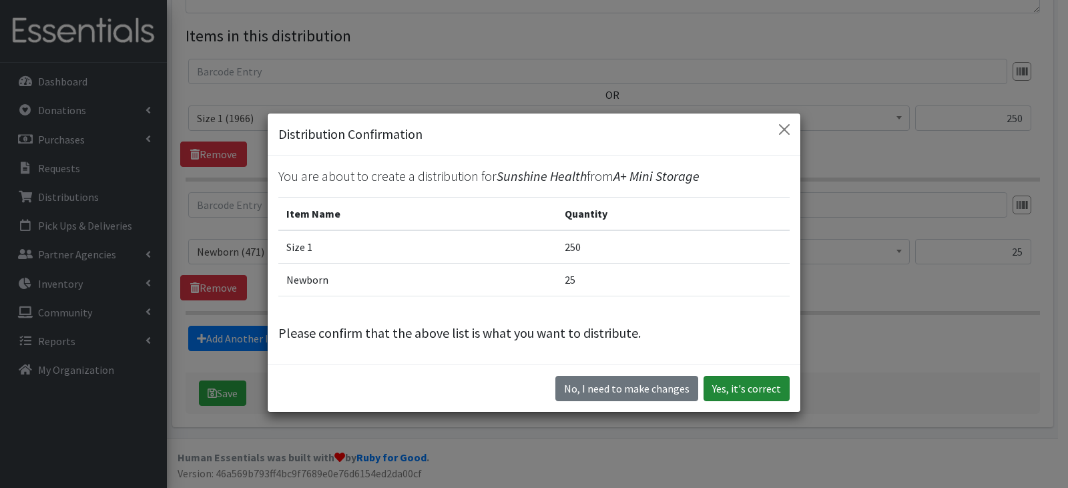
click at [730, 384] on button "Yes, it's correct" at bounding box center [747, 388] width 86 height 25
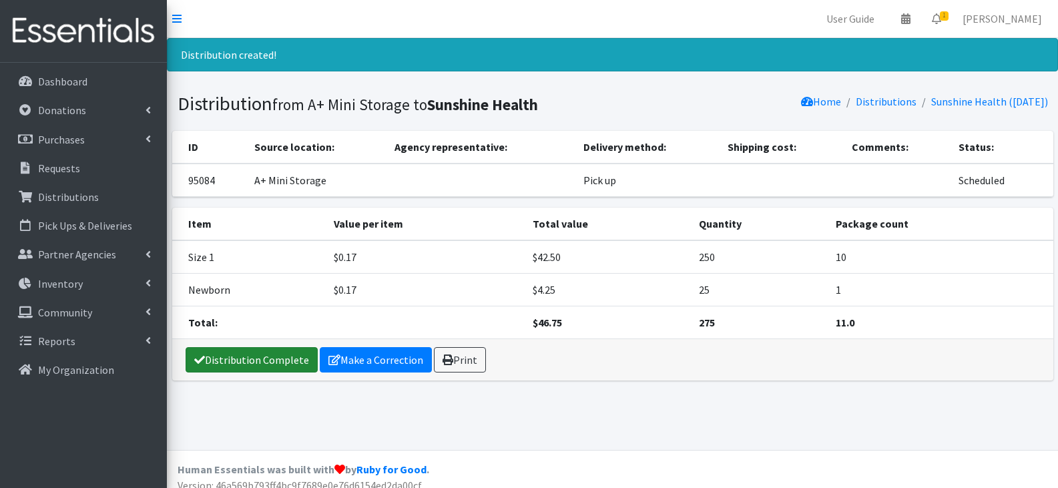
click at [243, 366] on link "Distribution Complete" at bounding box center [252, 359] width 132 height 25
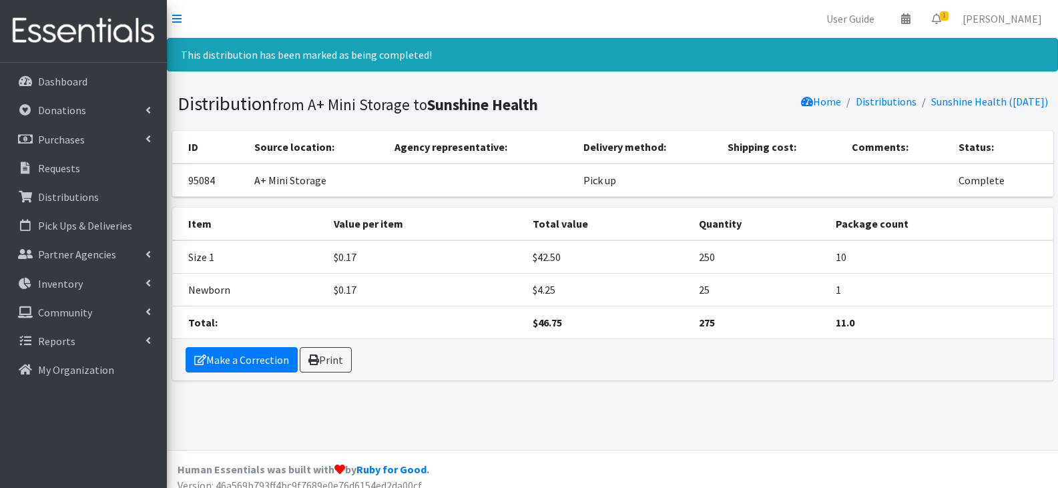
click at [442, 377] on div "Make a Correction Print" at bounding box center [612, 359] width 881 height 41
click at [856, 99] on link "Distributions" at bounding box center [886, 101] width 61 height 13
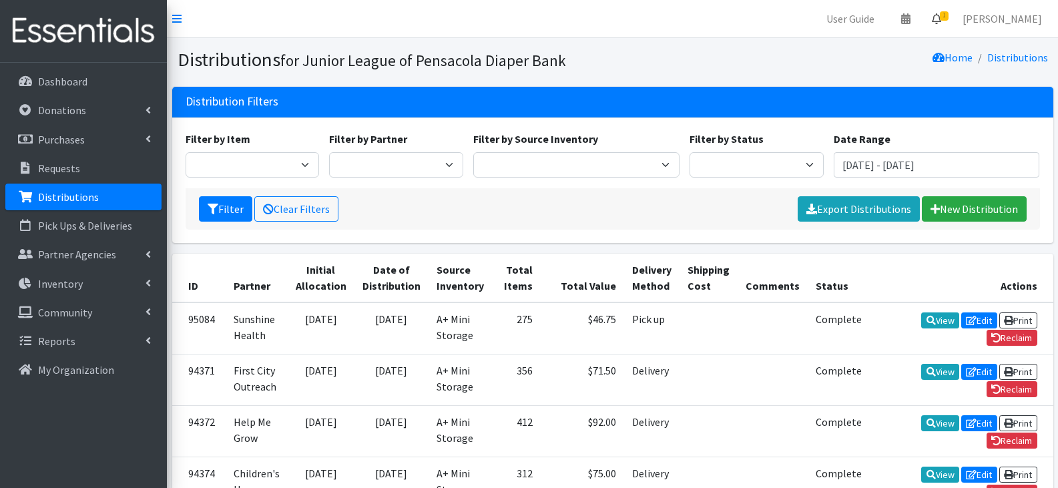
click at [937, 19] on icon at bounding box center [936, 18] width 9 height 11
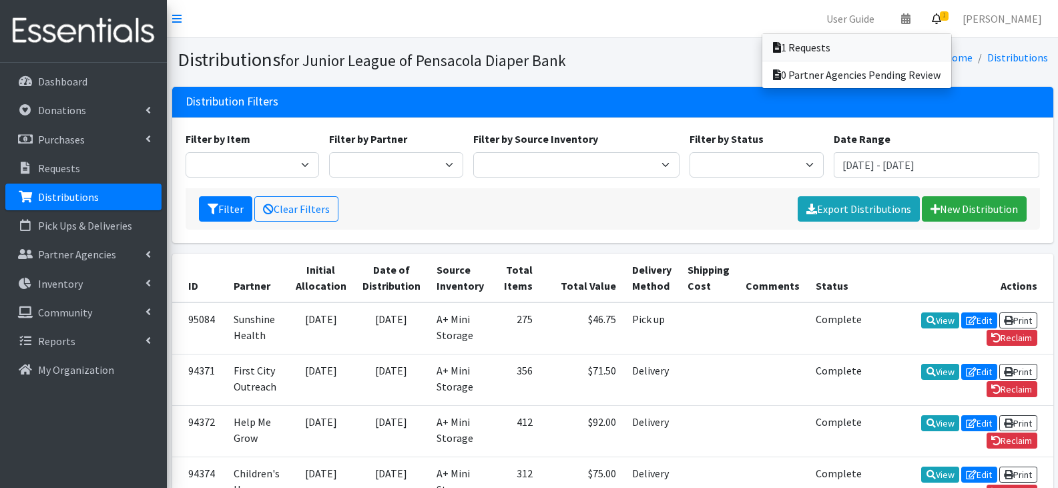
click at [886, 48] on link "1 Requests" at bounding box center [856, 47] width 189 height 27
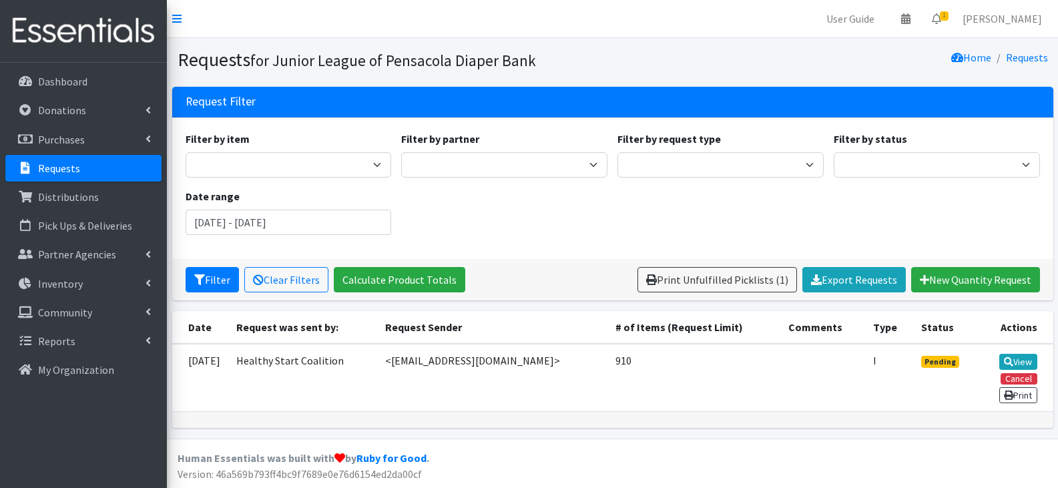
scroll to position [1, 0]
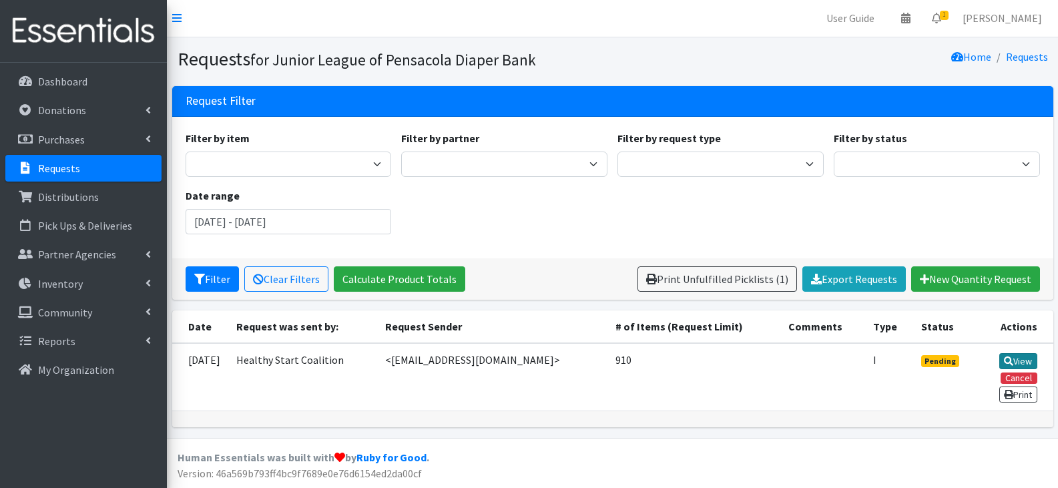
click at [1018, 359] on link "View" at bounding box center [1018, 361] width 38 height 16
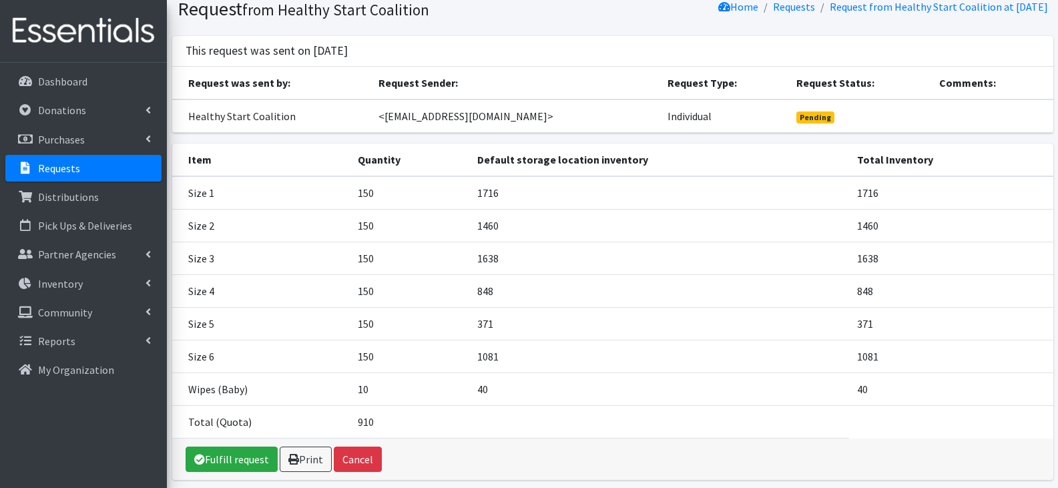
scroll to position [103, 0]
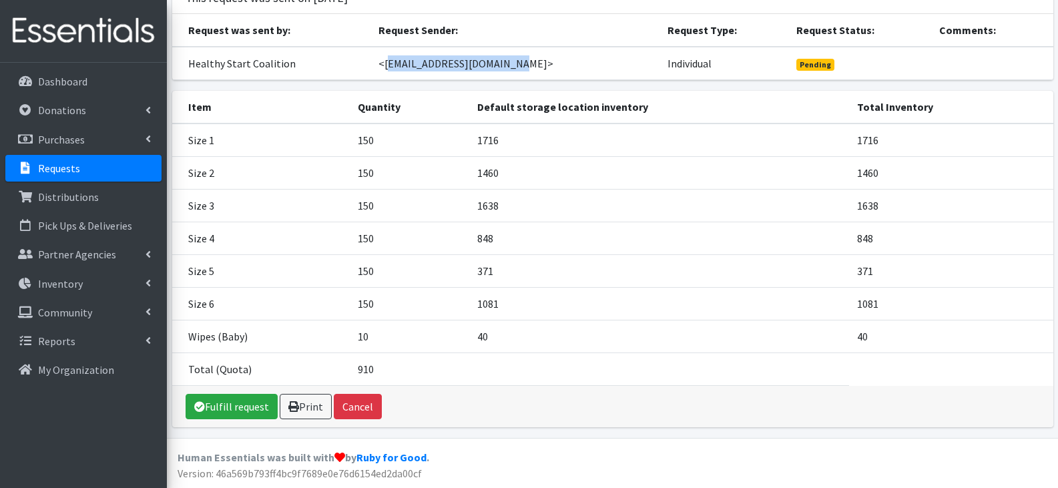
drag, startPoint x: 507, startPoint y: 66, endPoint x: 401, endPoint y: 65, distance: 106.1
click at [401, 65] on td "<[EMAIL_ADDRESS][DOMAIN_NAME]>" at bounding box center [514, 63] width 288 height 33
copy td "claire@healthystart.info"
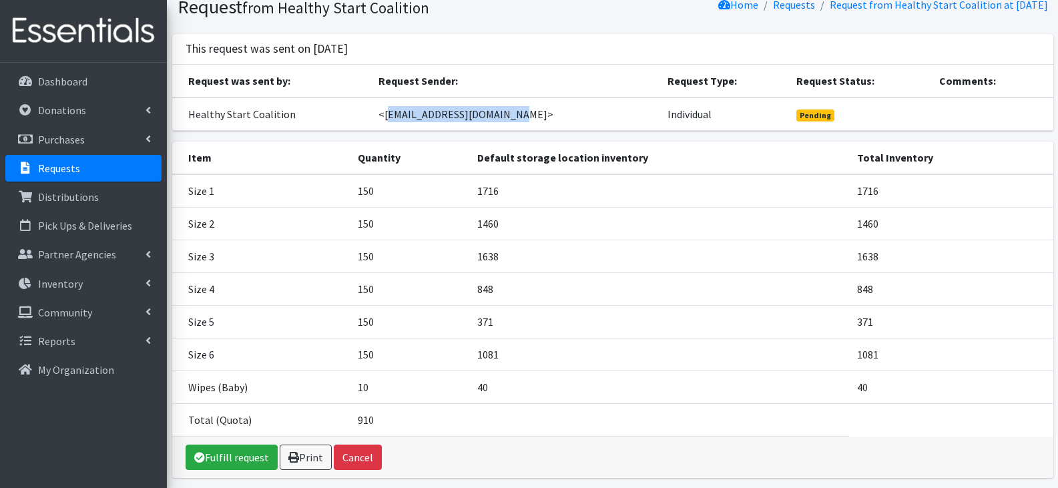
scroll to position [0, 0]
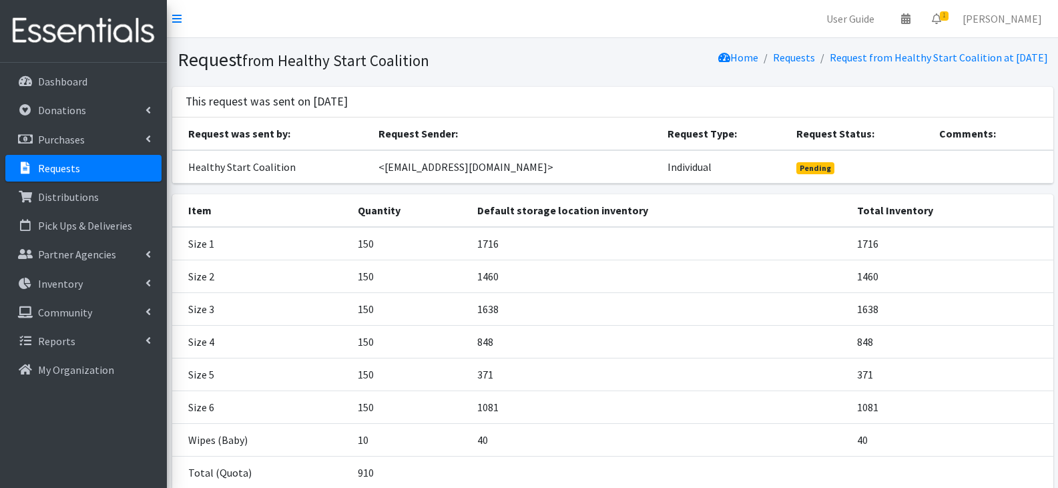
click at [457, 100] on div "This request was sent on August 17 2025" at bounding box center [612, 102] width 881 height 31
click at [119, 76] on link "Dashboard" at bounding box center [83, 81] width 156 height 27
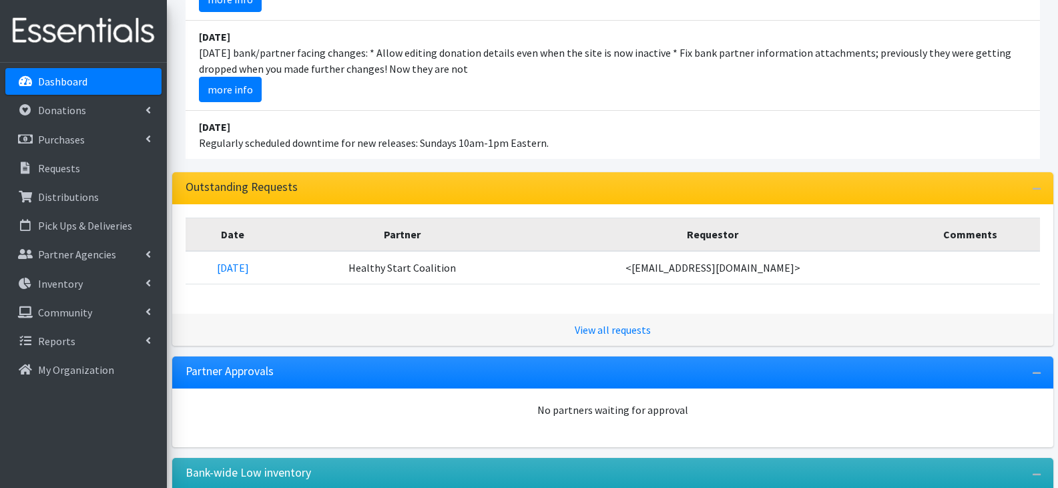
scroll to position [139, 0]
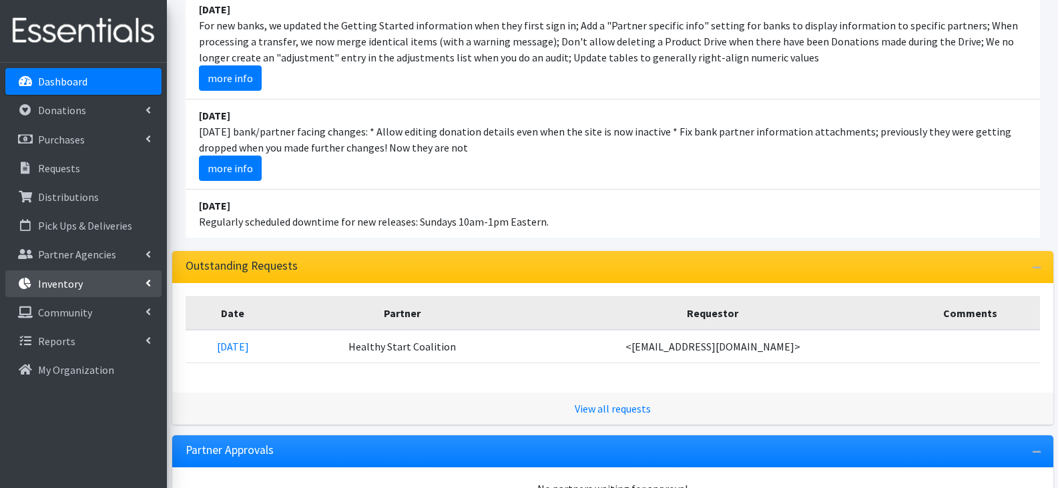
click at [66, 277] on p "Inventory" at bounding box center [60, 283] width 45 height 13
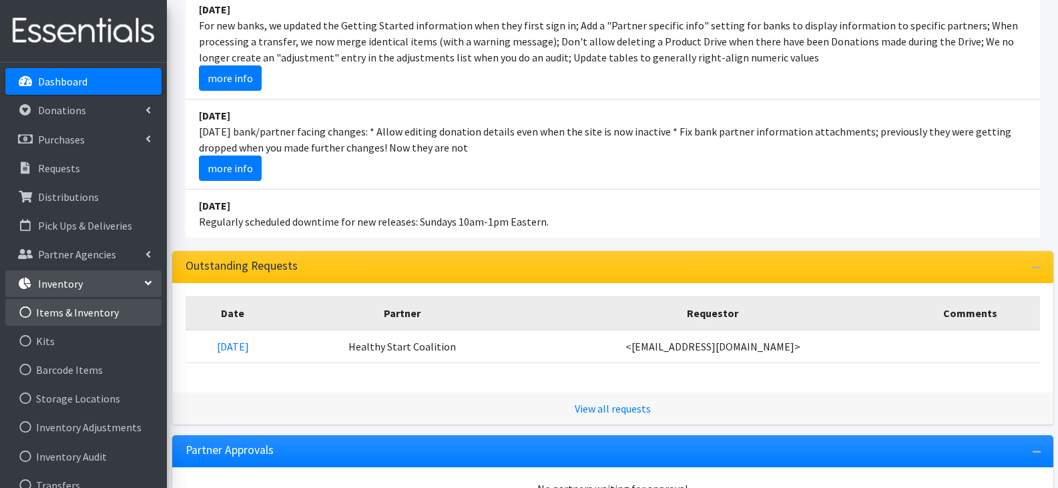
click at [90, 308] on link "Items & Inventory" at bounding box center [83, 312] width 156 height 27
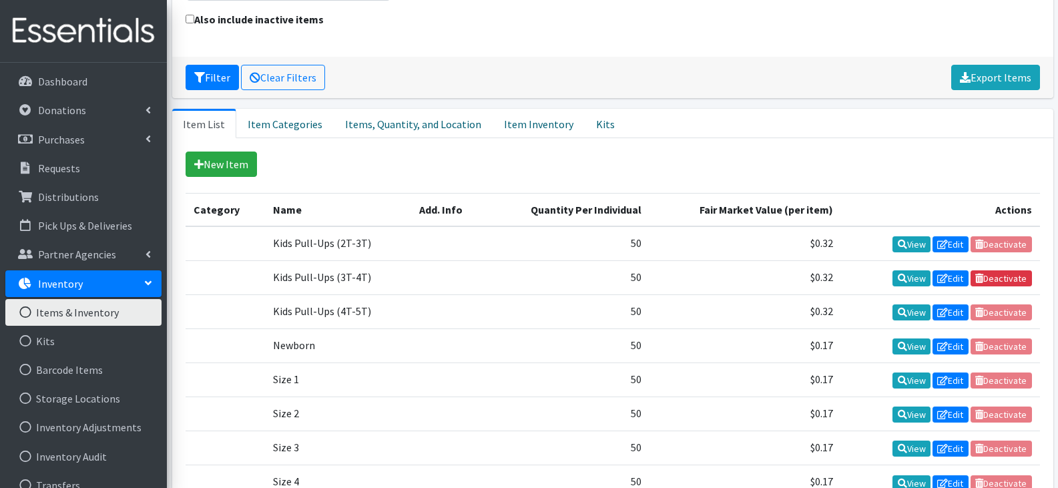
scroll to position [200, 0]
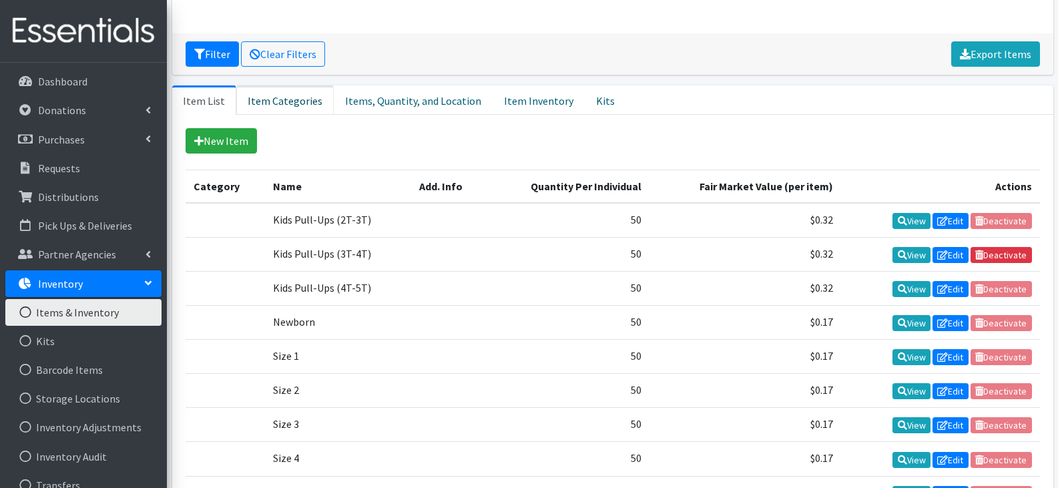
click at [288, 102] on link "Item Categories" at bounding box center [284, 99] width 97 height 29
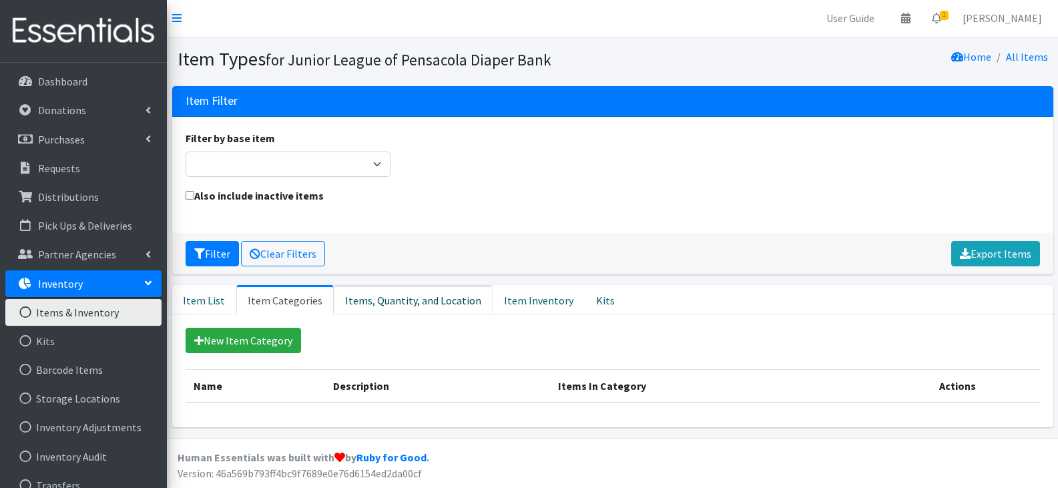
click at [382, 304] on link "Items, Quantity, and Location" at bounding box center [413, 299] width 159 height 29
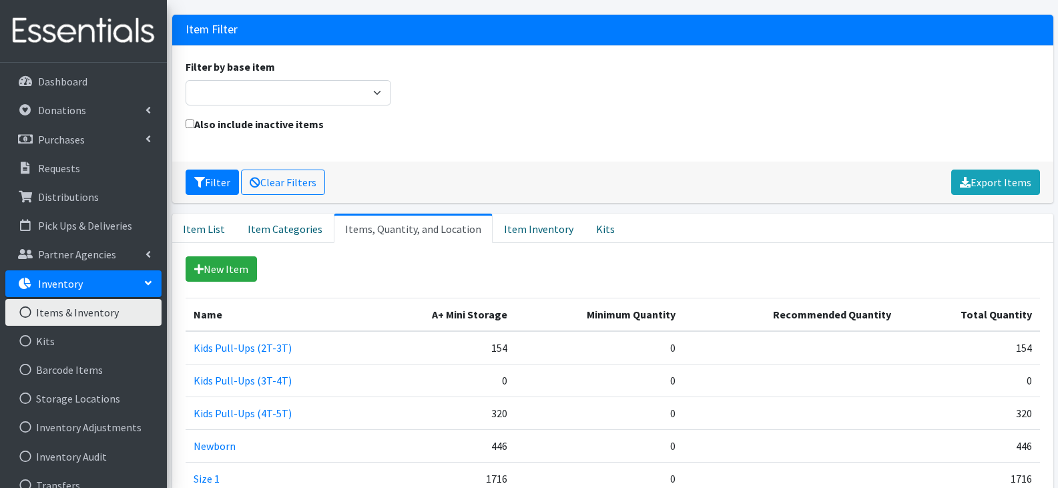
scroll to position [0, 0]
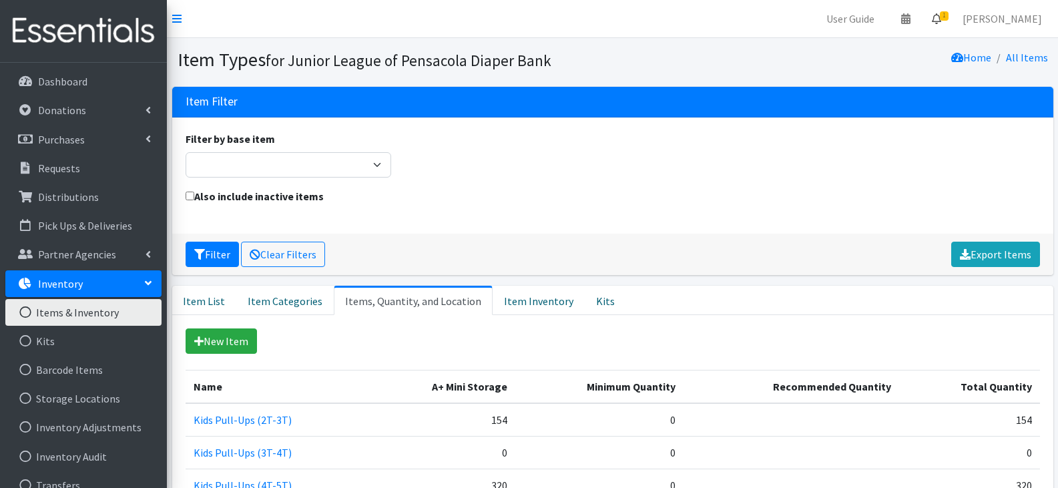
click at [941, 23] on icon at bounding box center [936, 18] width 9 height 11
click at [836, 45] on link "1 Requests" at bounding box center [856, 47] width 189 height 27
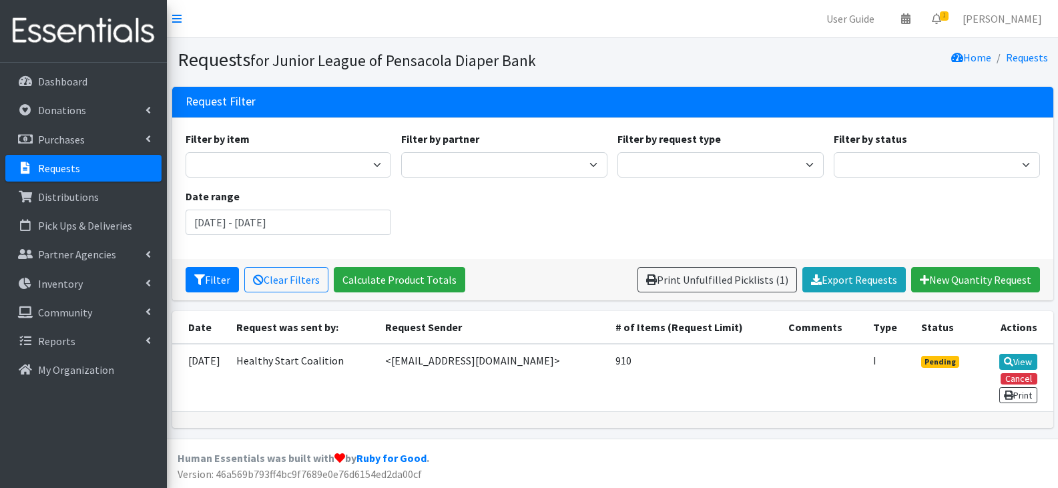
click at [366, 358] on td "Healthy Start Coalition" at bounding box center [302, 378] width 149 height 68
click at [1015, 354] on link "View" at bounding box center [1018, 362] width 38 height 16
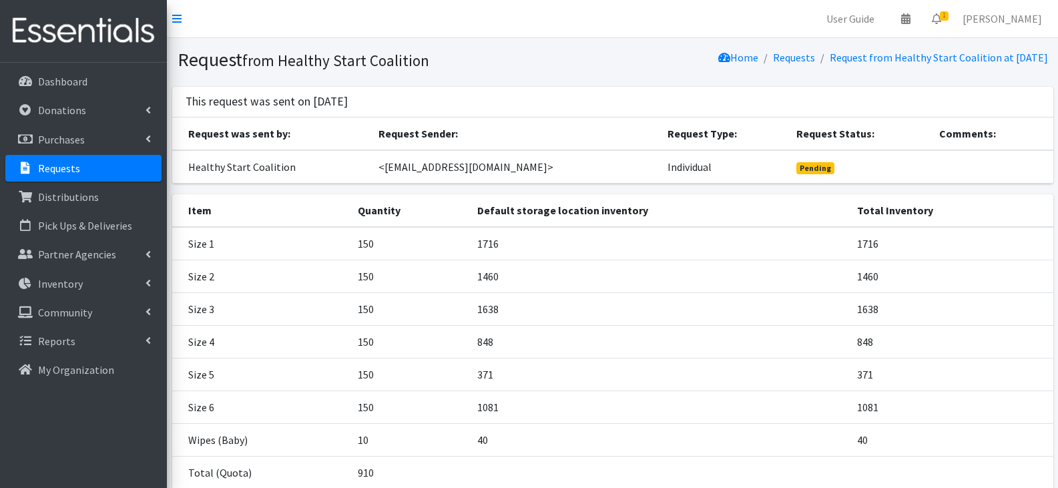
click at [612, 91] on div "This request was sent on [DATE]" at bounding box center [612, 102] width 881 height 31
click at [723, 52] on link "Home" at bounding box center [738, 57] width 40 height 13
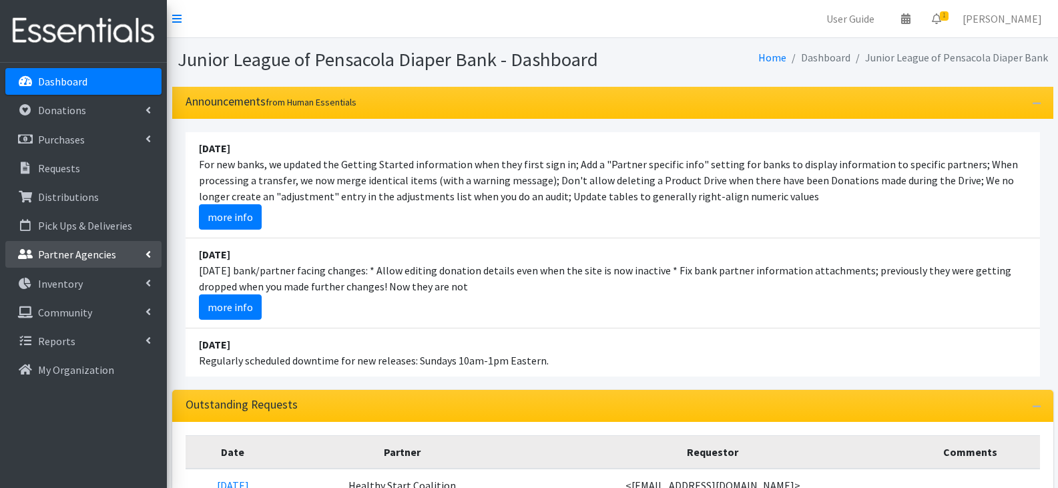
click at [61, 251] on p "Partner Agencies" at bounding box center [77, 254] width 78 height 13
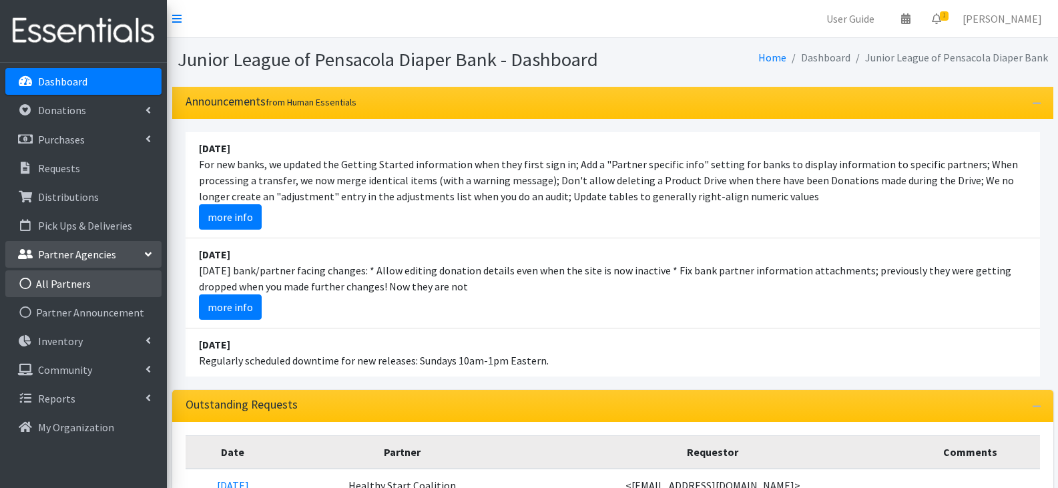
click at [76, 284] on link "All Partners" at bounding box center [83, 283] width 156 height 27
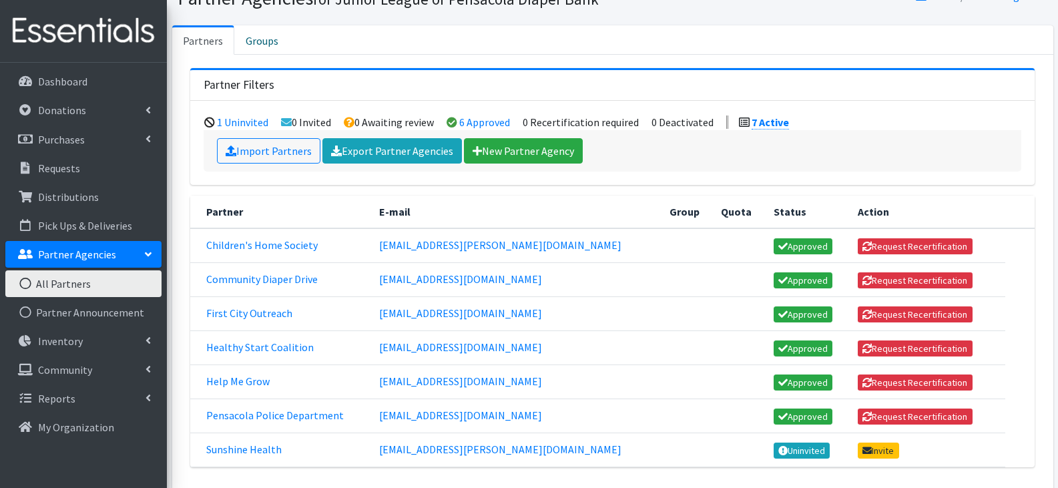
scroll to position [134, 0]
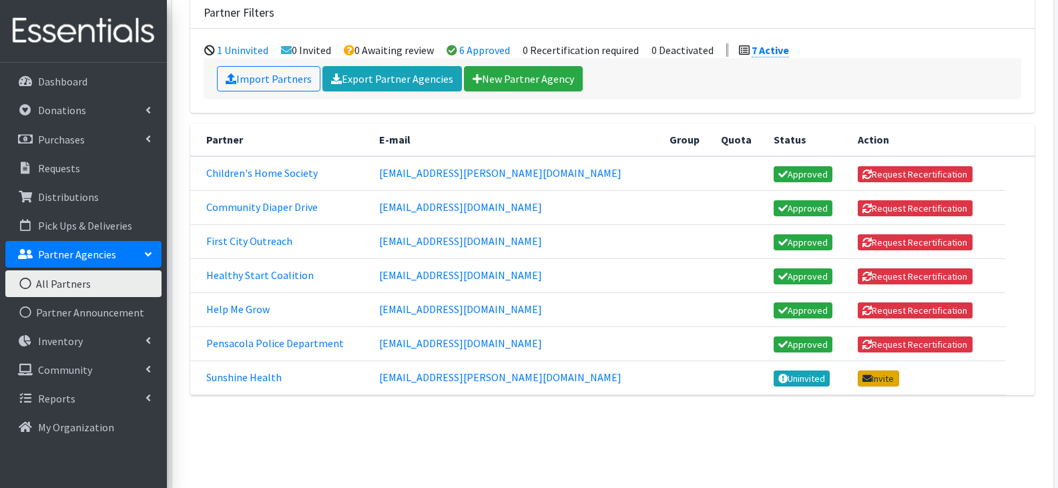
click at [858, 375] on link "Invite" at bounding box center [878, 378] width 41 height 16
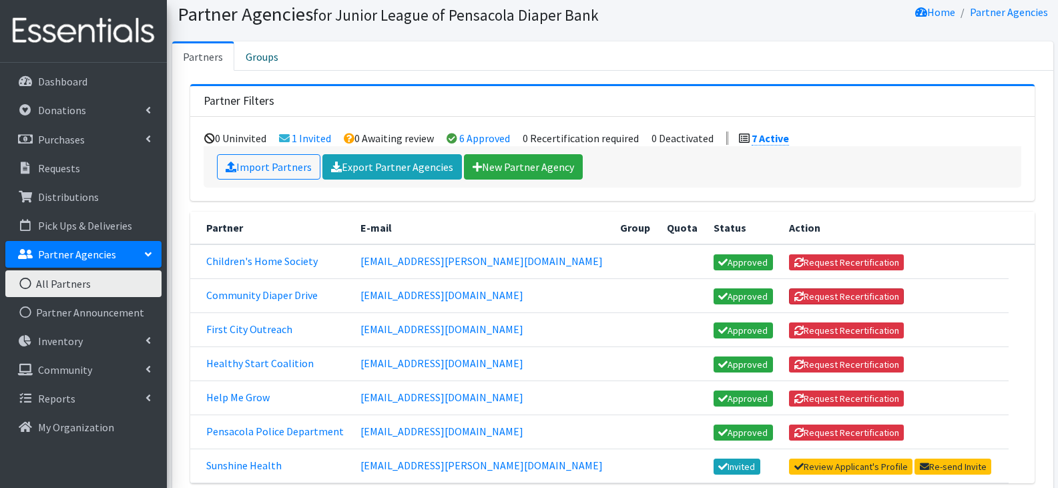
scroll to position [200, 0]
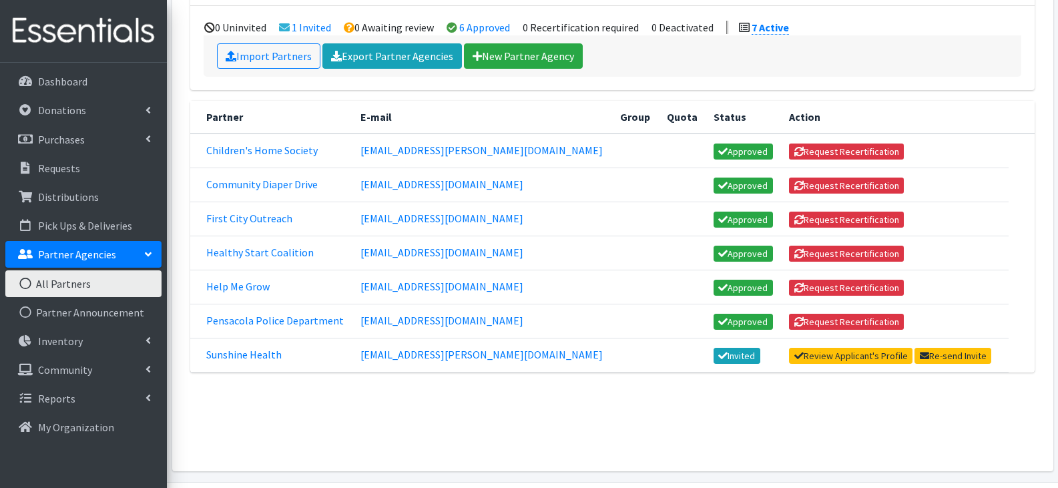
click at [804, 407] on div "New Partner Group" at bounding box center [612, 395] width 844 height 25
